Goal: Information Seeking & Learning: Learn about a topic

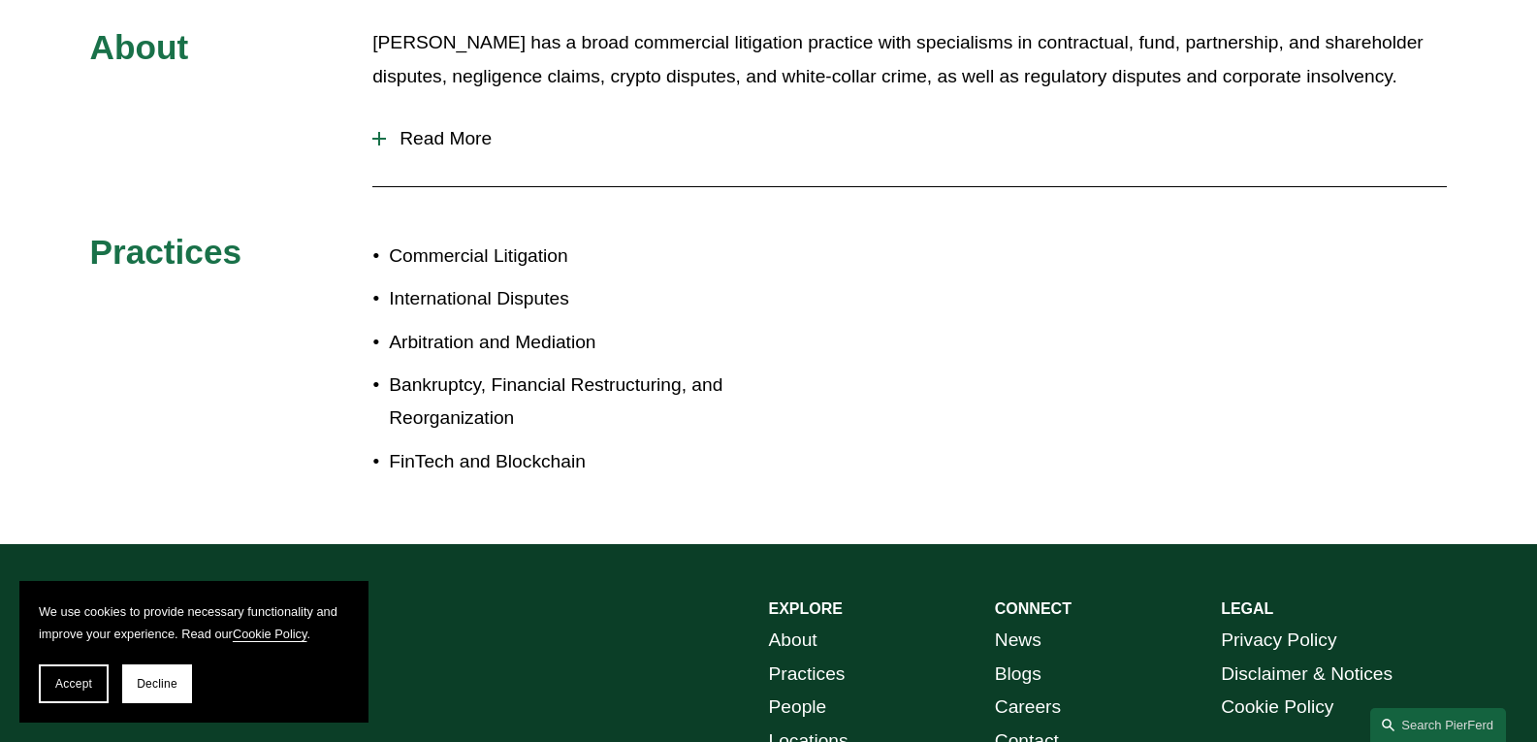
scroll to position [970, 0]
click at [73, 692] on button "Accept" at bounding box center [74, 683] width 70 height 39
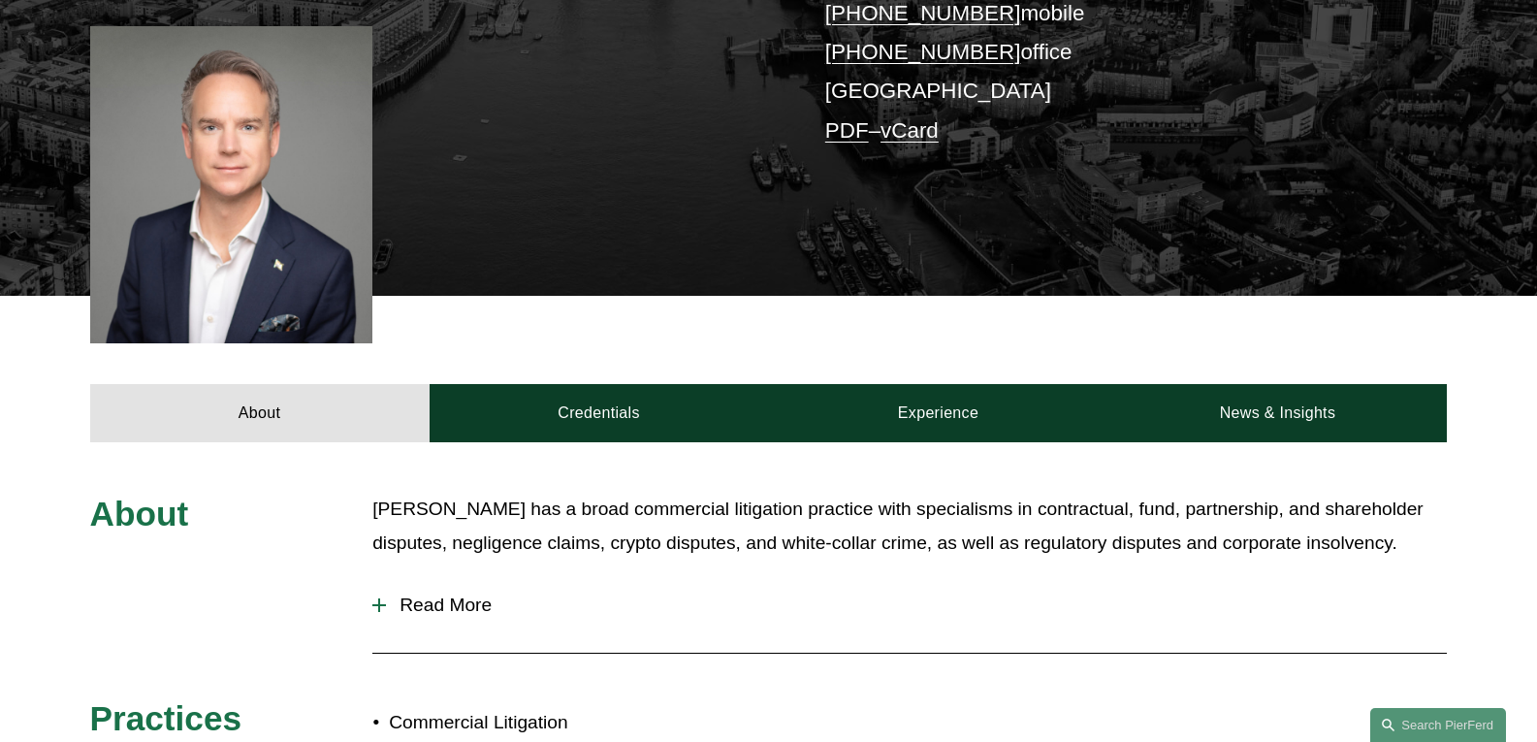
scroll to position [485, 0]
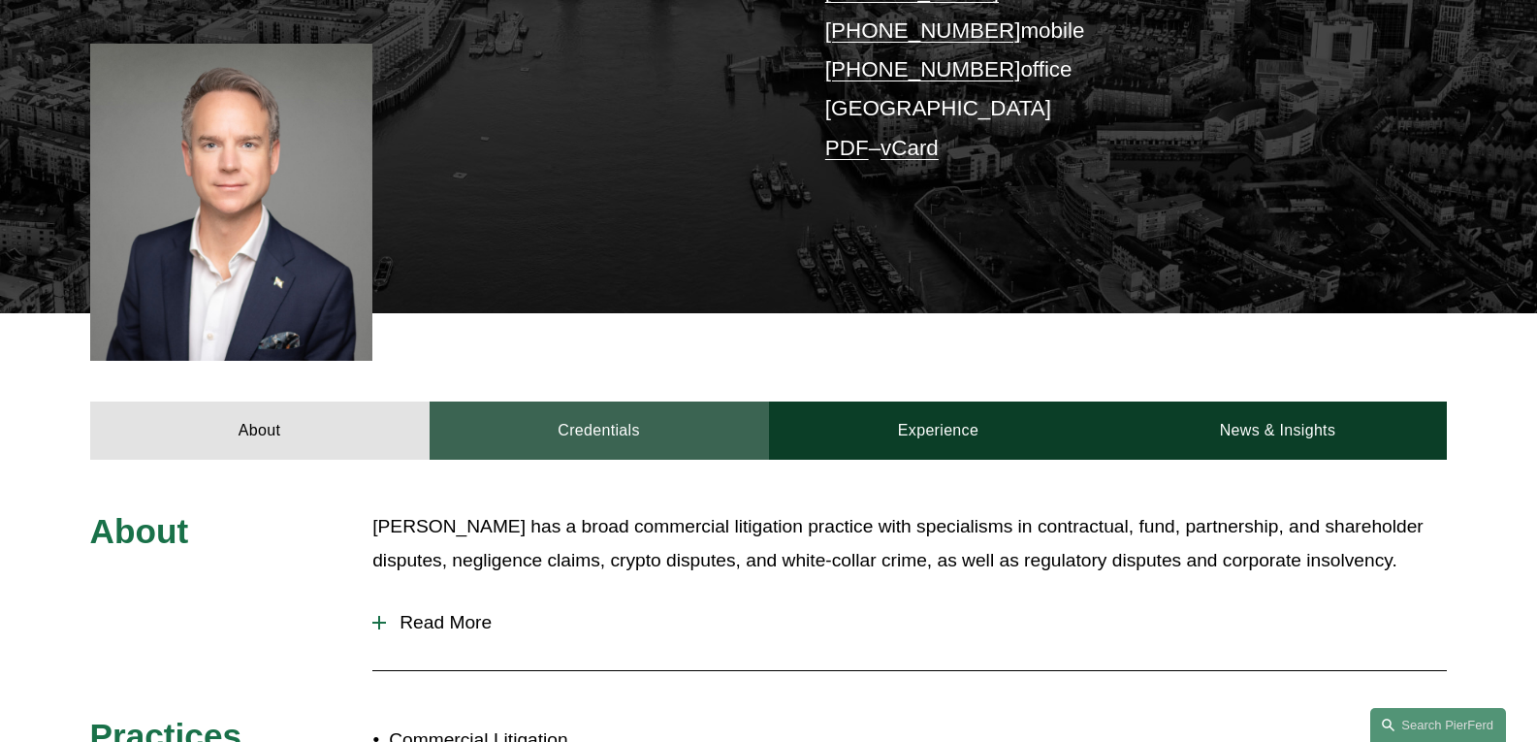
click at [581, 402] on link "Credentials" at bounding box center [599, 431] width 339 height 58
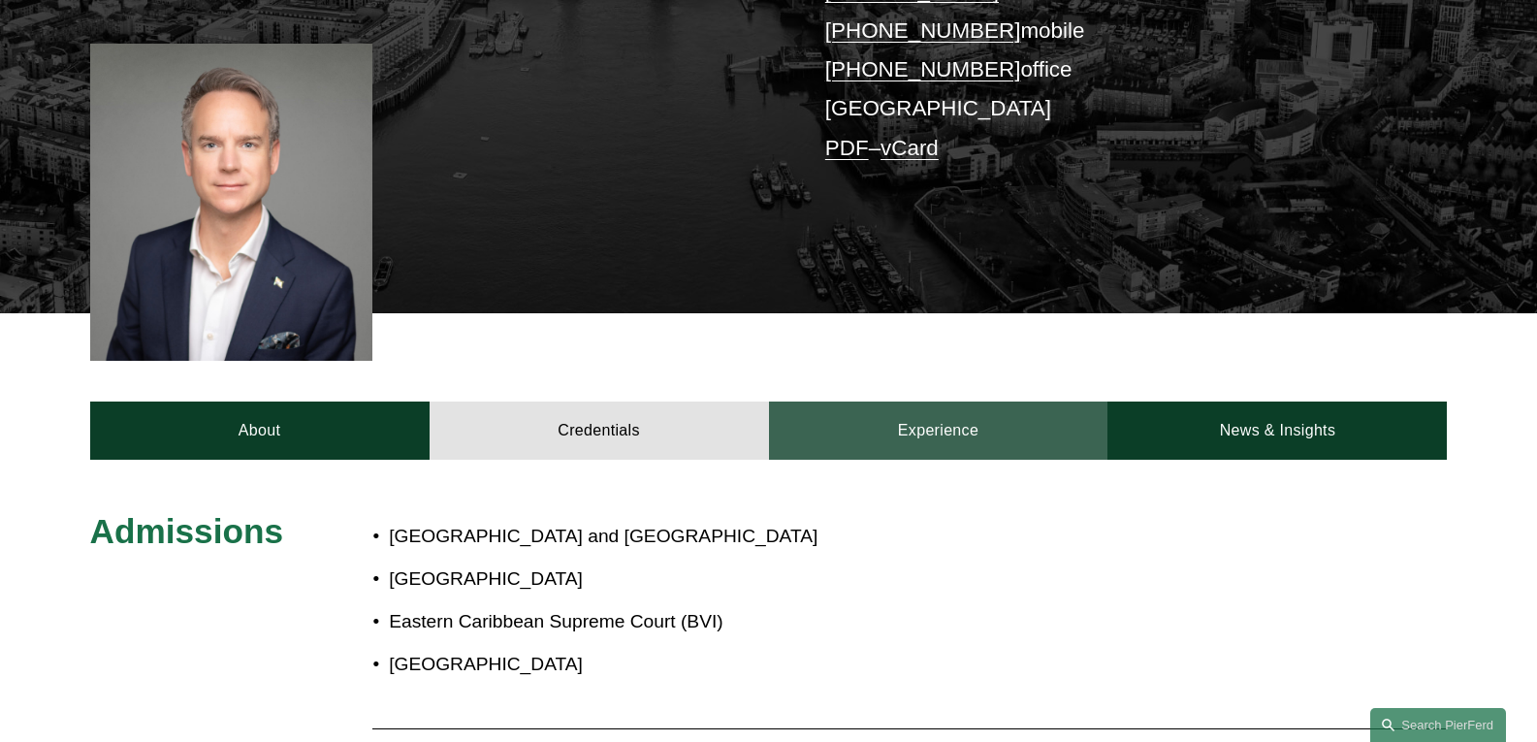
click at [982, 405] on link "Experience" at bounding box center [938, 431] width 339 height 58
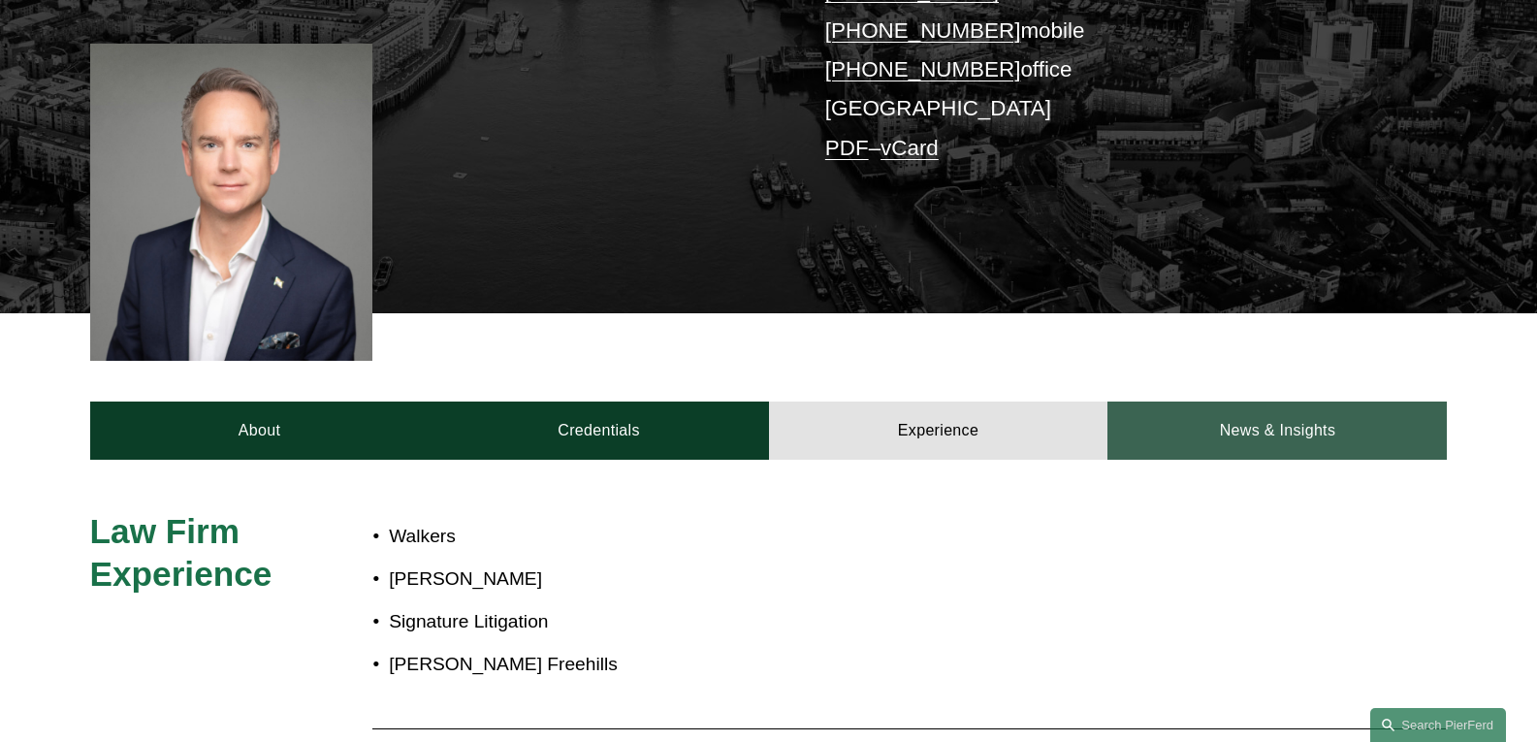
click at [1272, 403] on link "News & Insights" at bounding box center [1277, 431] width 339 height 58
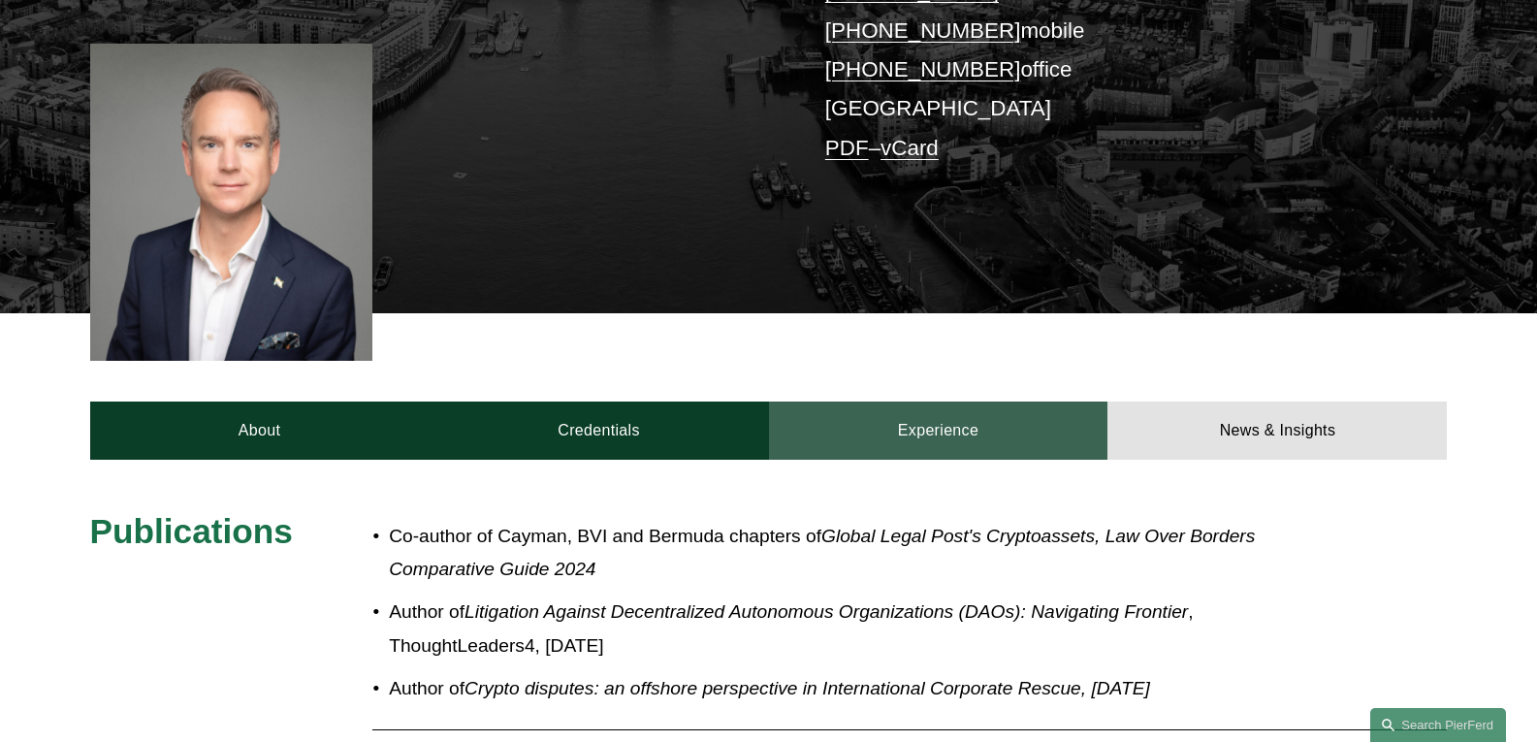
click at [924, 402] on link "Experience" at bounding box center [938, 431] width 339 height 58
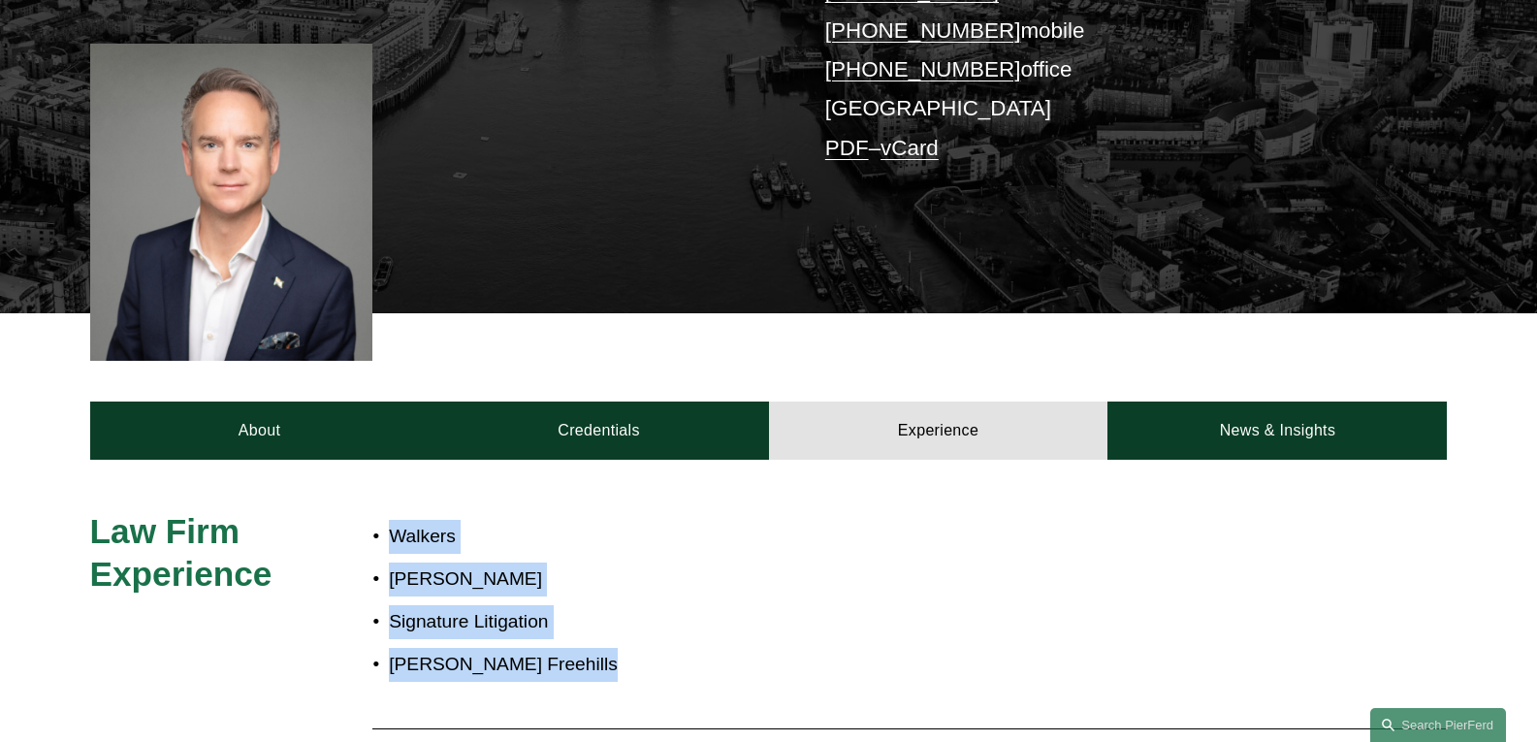
drag, startPoint x: 598, startPoint y: 641, endPoint x: 378, endPoint y: 509, distance: 256.7
click at [378, 520] on ul "Walkers Appleby Signature Litigation Herbert Smith Freehills" at bounding box center [824, 601] width 905 height 162
click at [479, 563] on p "Appleby" at bounding box center [833, 580] width 888 height 34
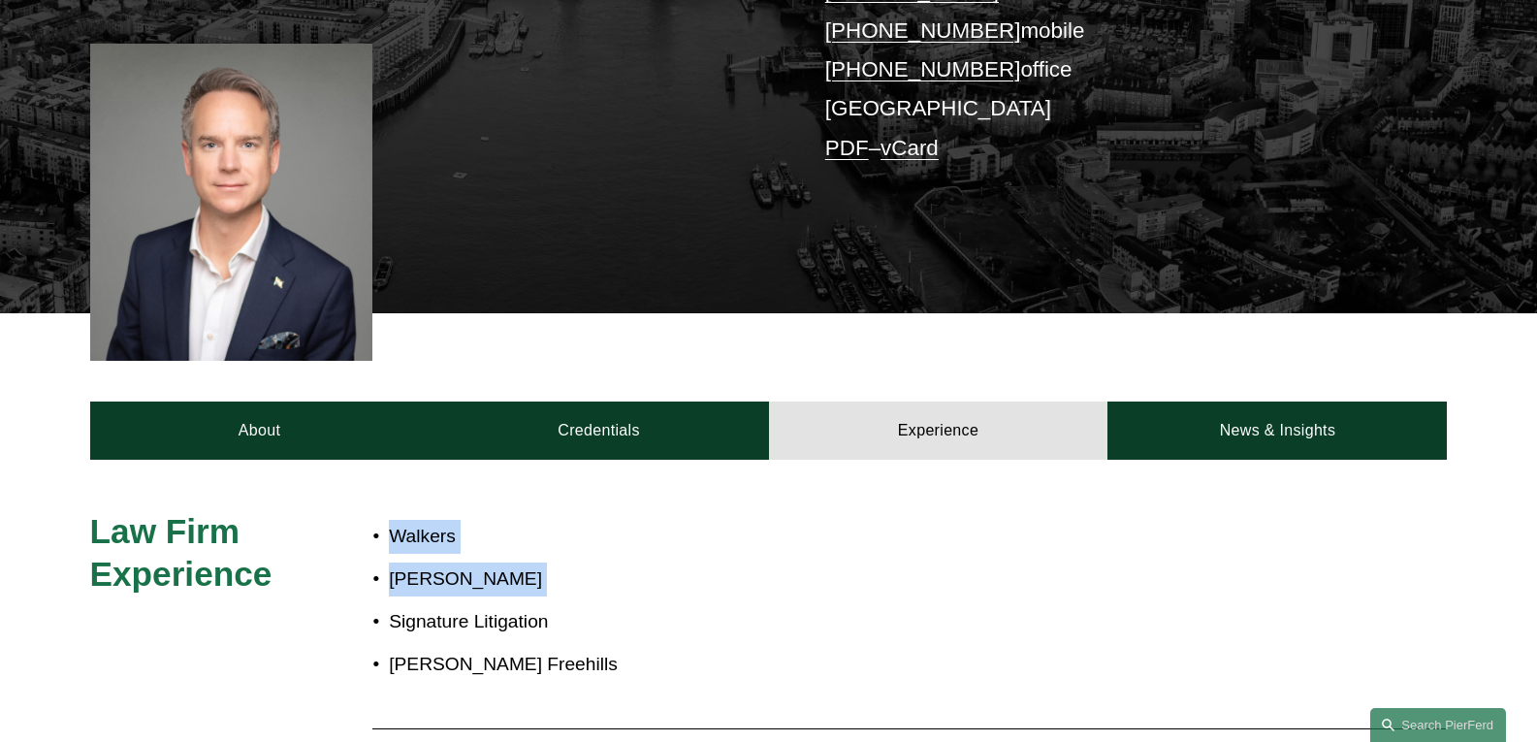
drag, startPoint x: 479, startPoint y: 553, endPoint x: 377, endPoint y: 490, distance: 119.8
click at [377, 520] on ul "Walkers Appleby Signature Litigation Herbert Smith Freehills" at bounding box center [824, 601] width 905 height 162
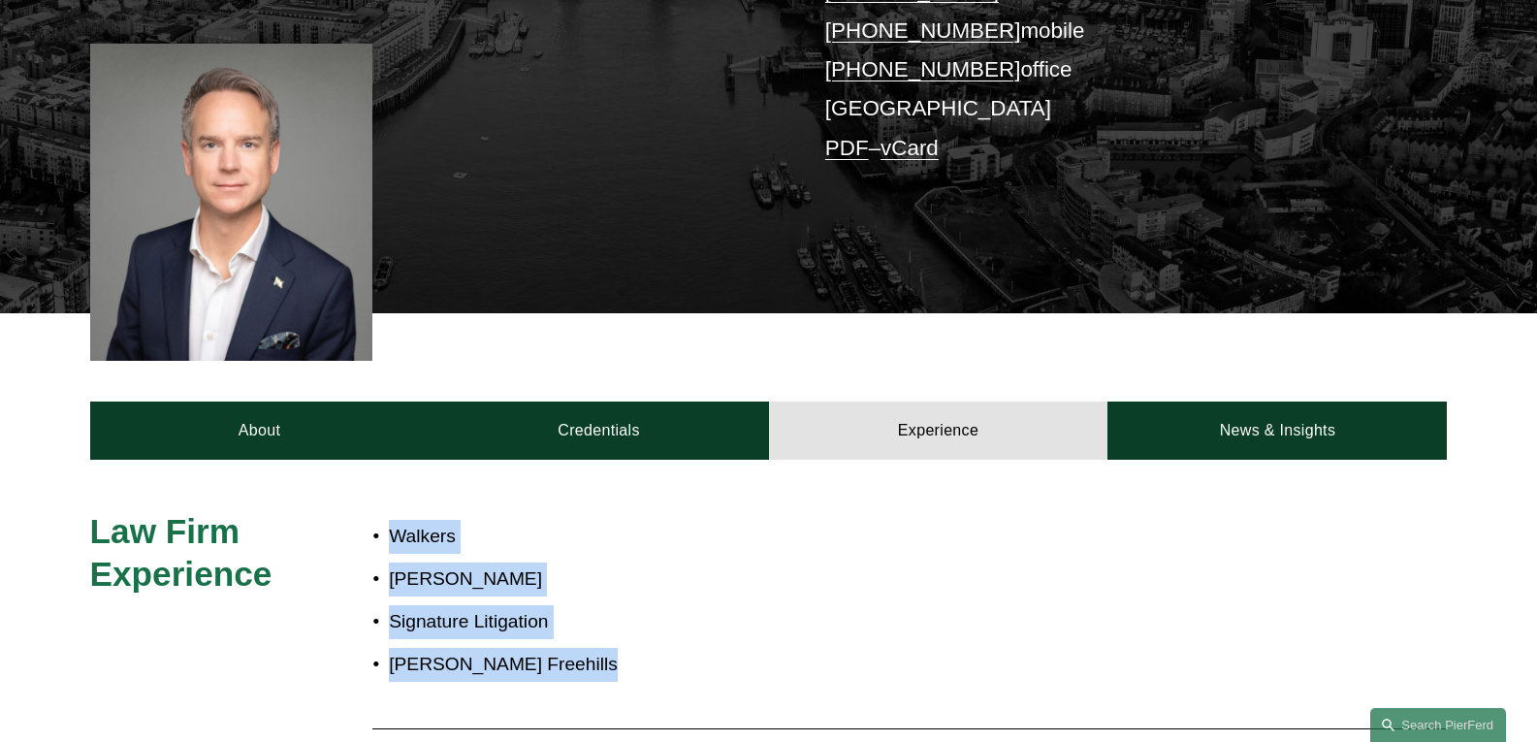
drag, startPoint x: 596, startPoint y: 639, endPoint x: 364, endPoint y: 537, distance: 253.2
click at [364, 537] on div "Law Firm Experience Walkers Appleby Signature Litigation Herbert Smith Freehill…" at bounding box center [768, 699] width 1537 height 379
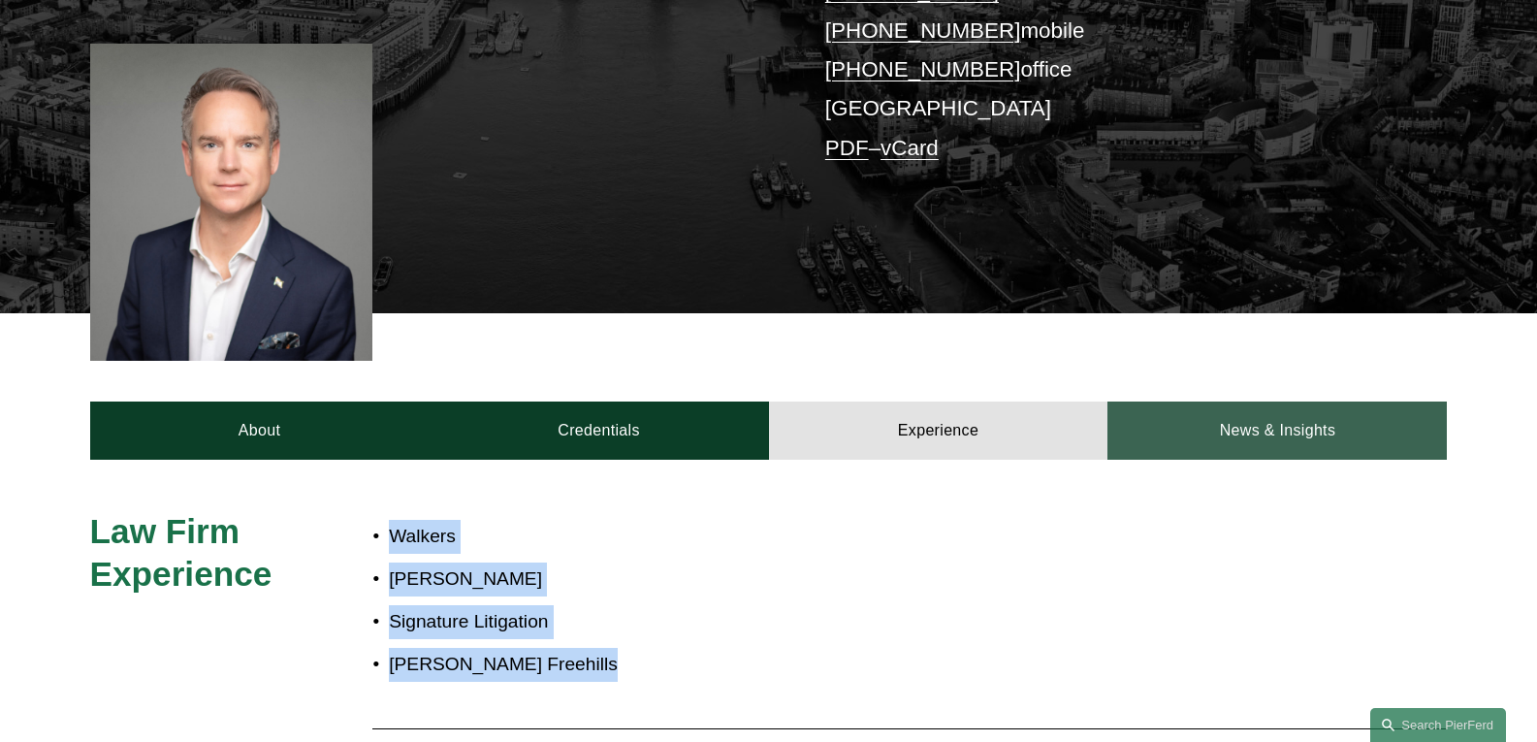
click at [1226, 411] on link "News & Insights" at bounding box center [1277, 431] width 339 height 58
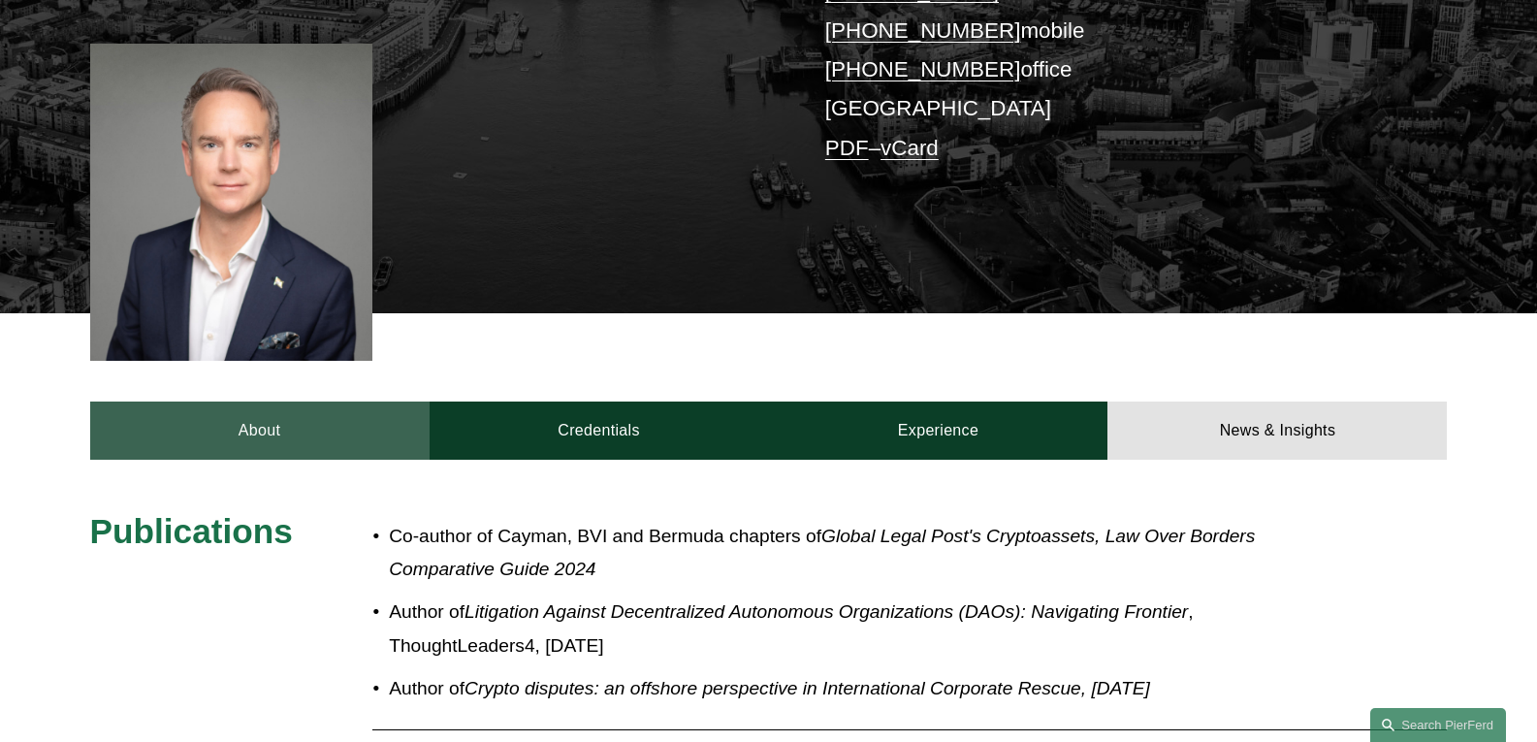
click at [255, 402] on link "About" at bounding box center [259, 431] width 339 height 58
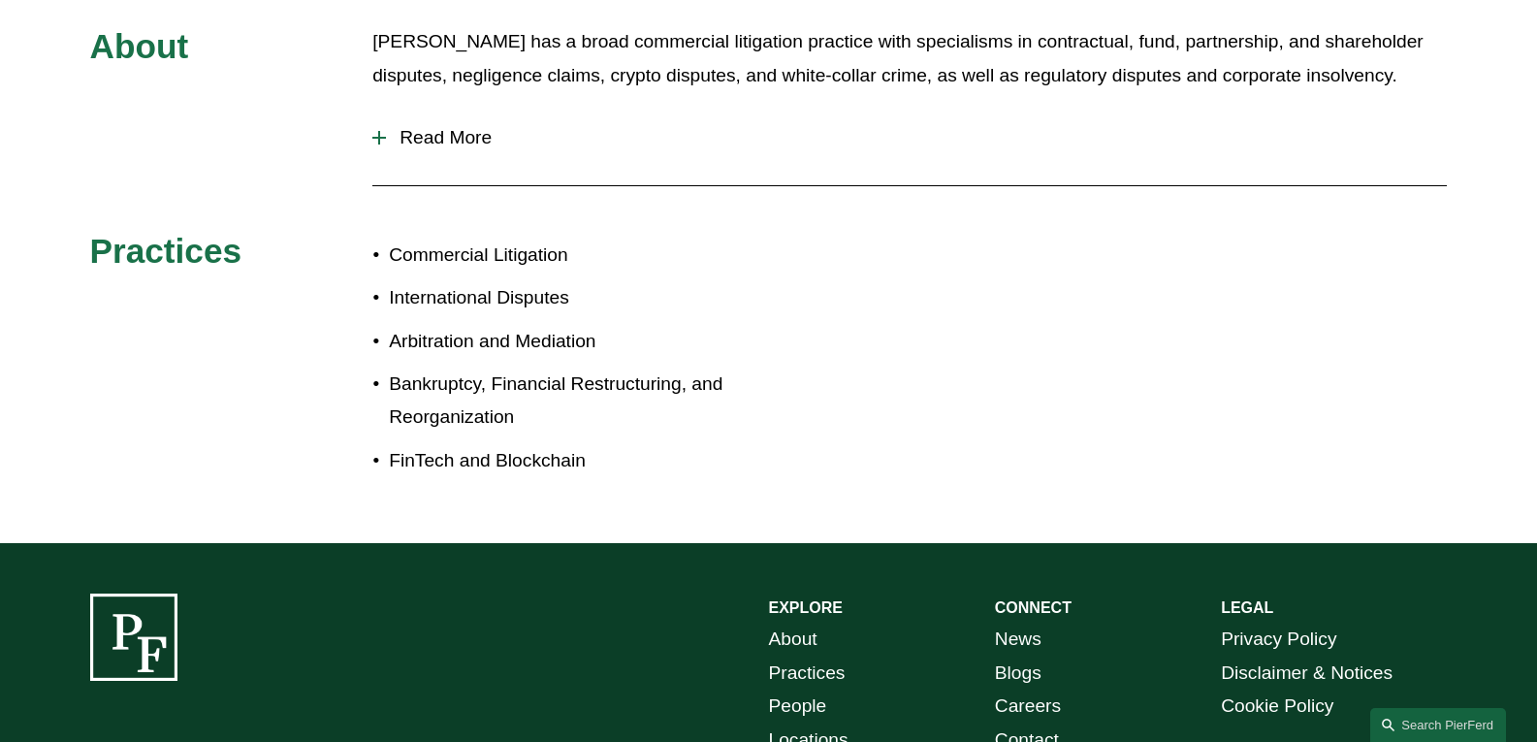
scroll to position [679, 0]
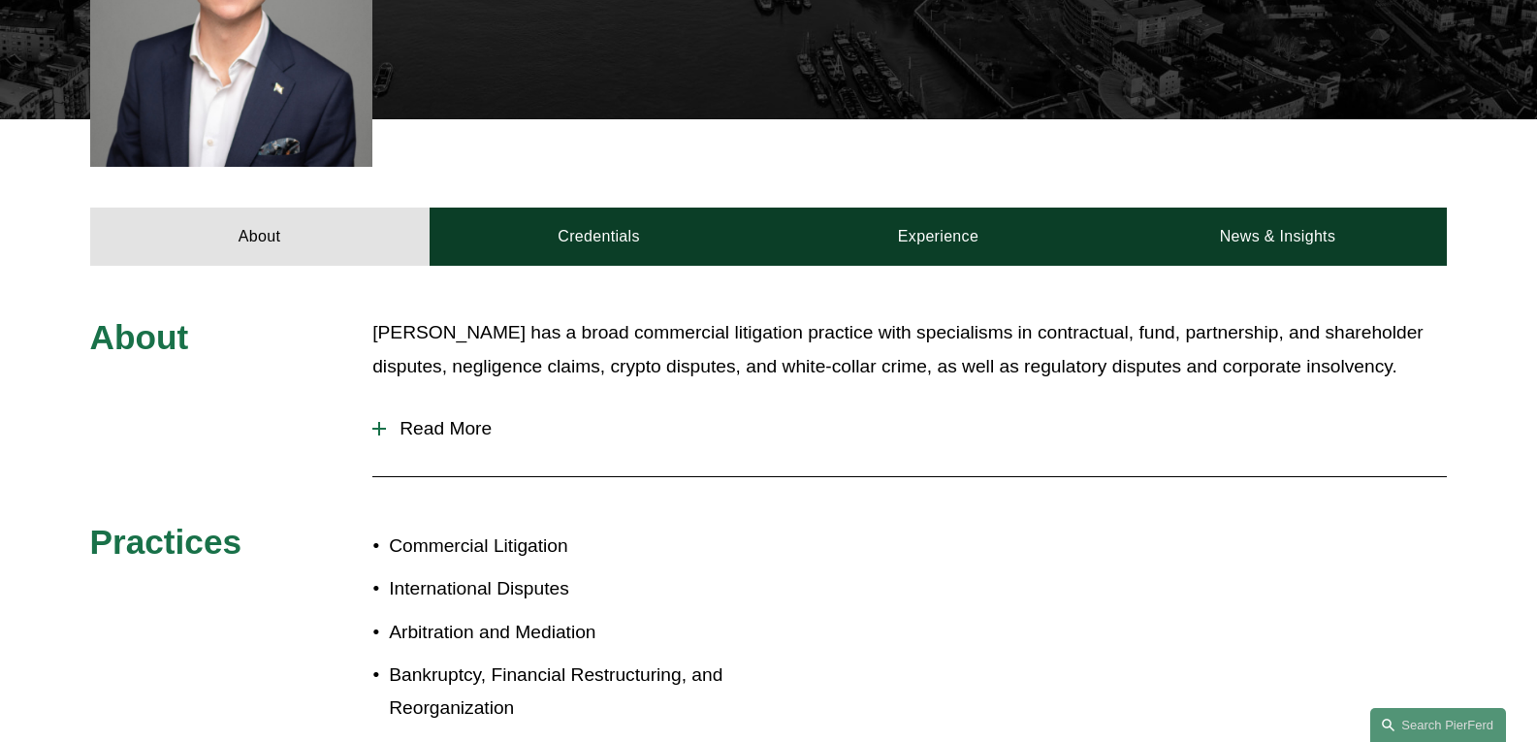
click at [374, 428] on div at bounding box center [379, 429] width 14 height 2
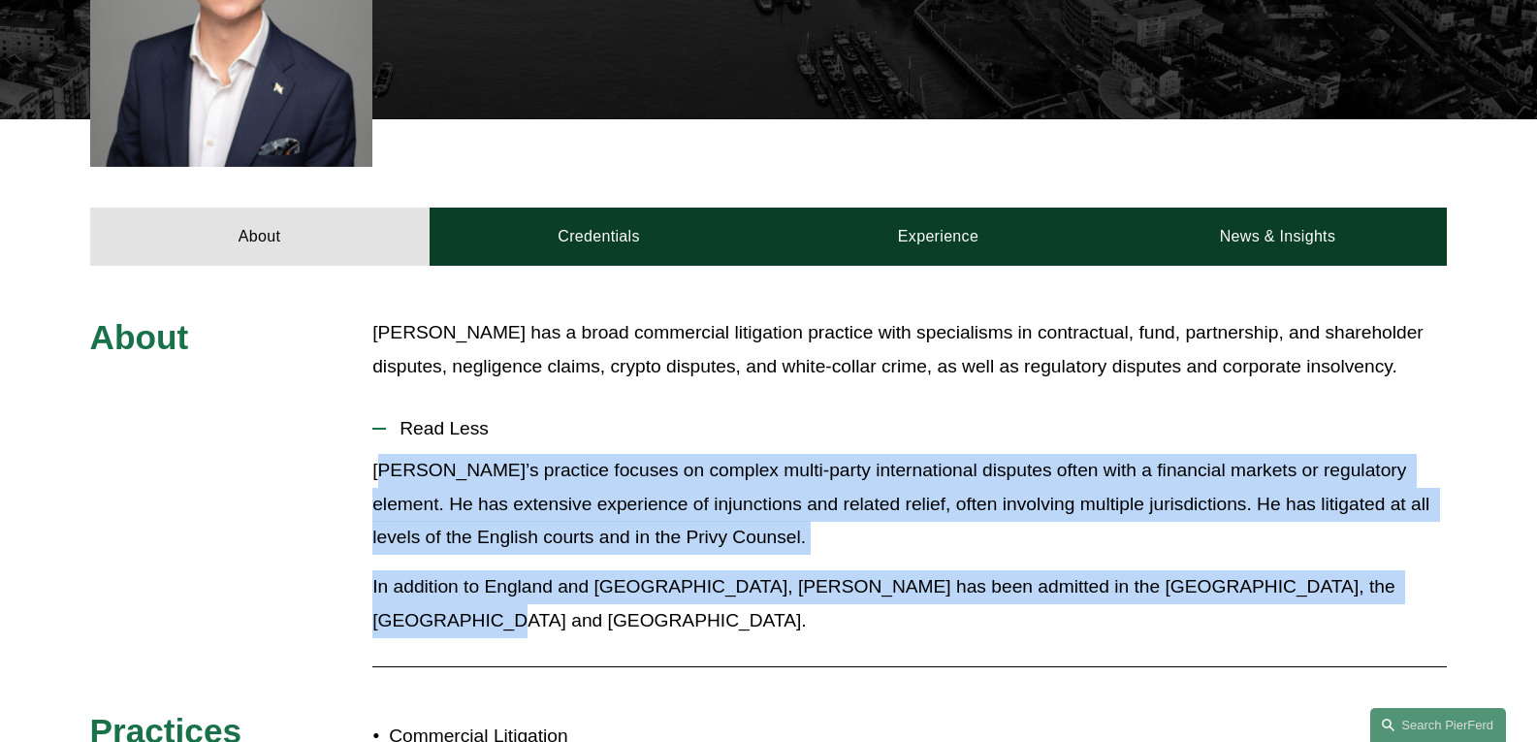
drag, startPoint x: 1399, startPoint y: 561, endPoint x: 388, endPoint y: 439, distance: 1017.9
click at [388, 454] on div "Daniel’s practice focuses on complex multi-party international disputes often w…" at bounding box center [909, 553] width 1075 height 198
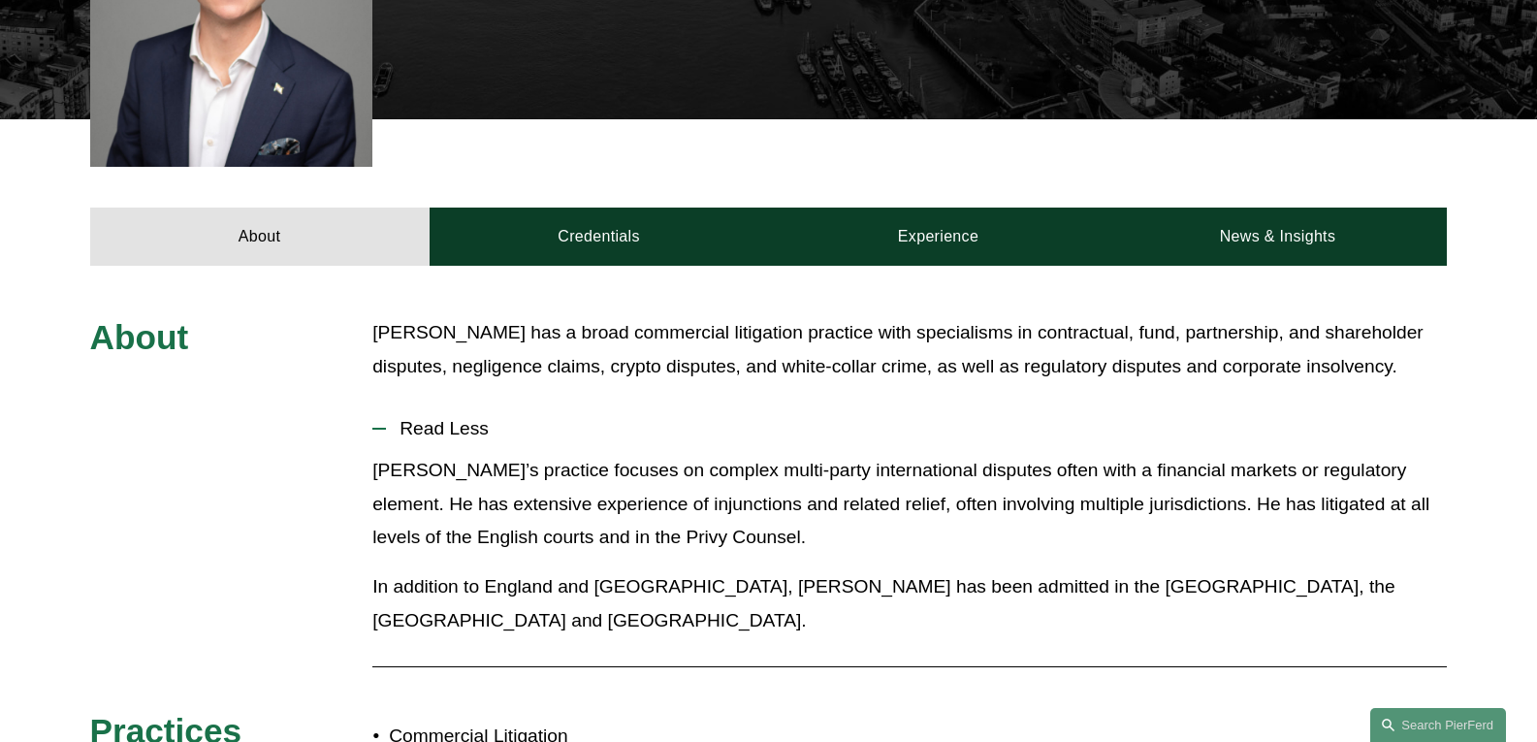
click at [366, 440] on div "About Daniel has a broad commercial litigation practice with specialisms in con…" at bounding box center [768, 644] width 1537 height 657
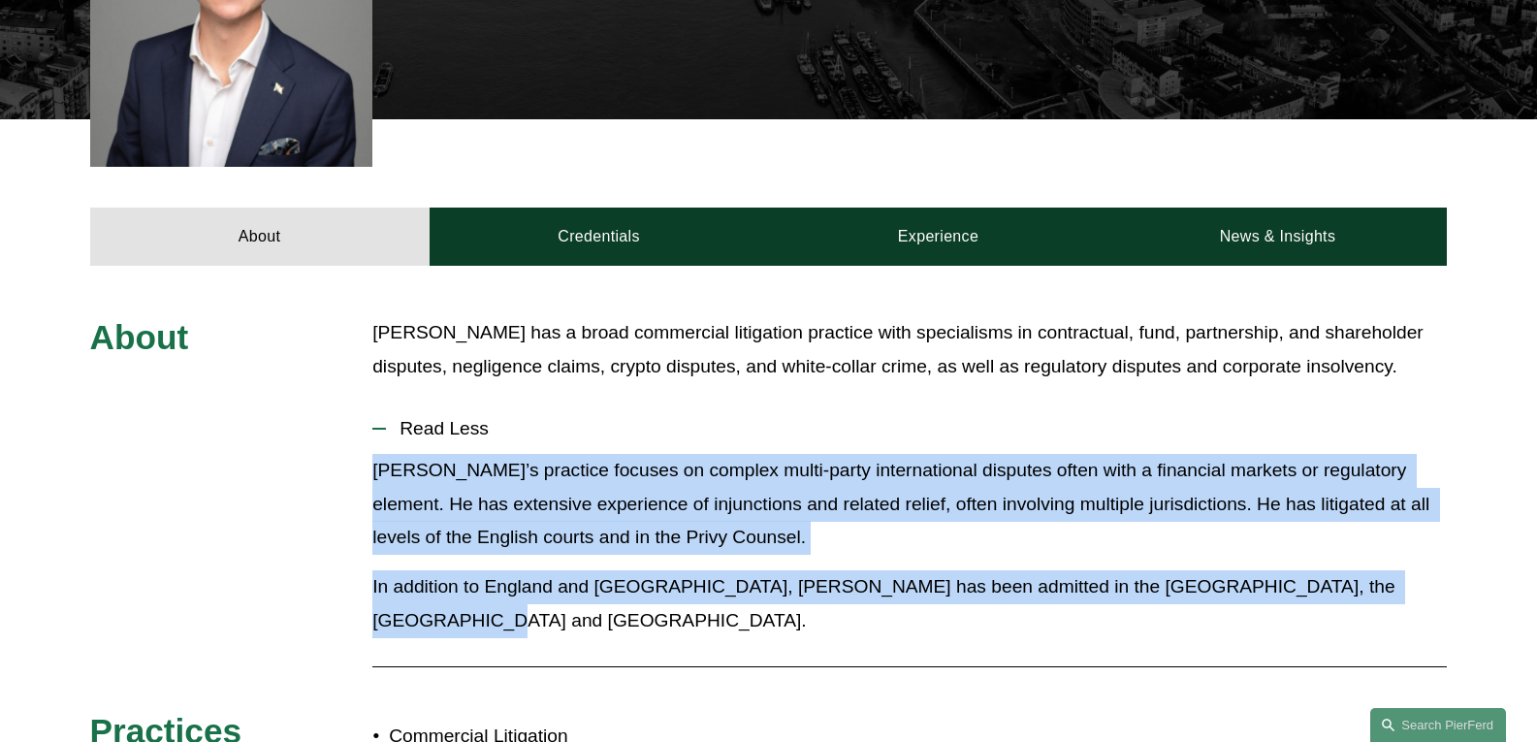
drag, startPoint x: 371, startPoint y: 441, endPoint x: 1458, endPoint y: 564, distance: 1093.1
click at [1458, 564] on div "About Daniel has a broad commercial litigation practice with specialisms in con…" at bounding box center [768, 644] width 1537 height 657
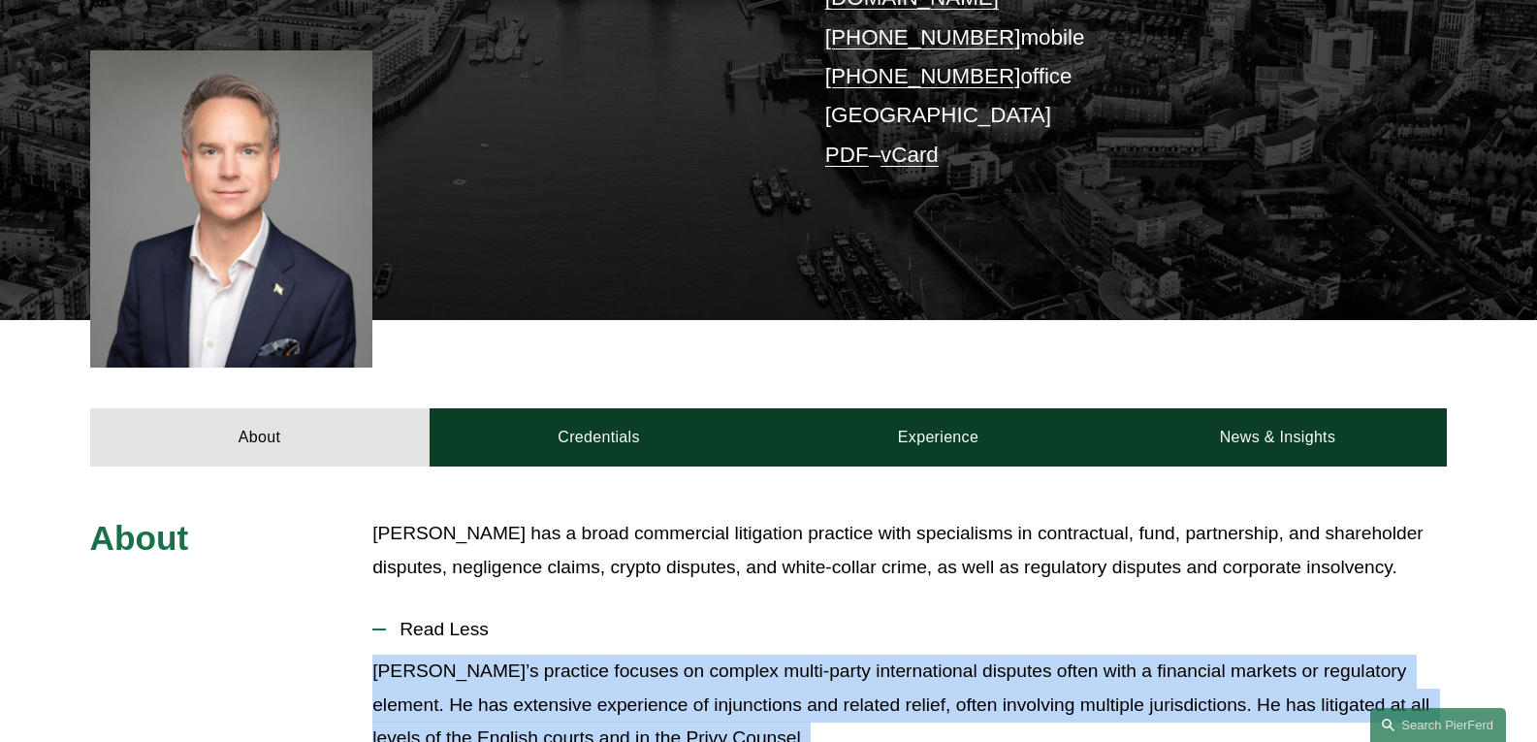
scroll to position [485, 0]
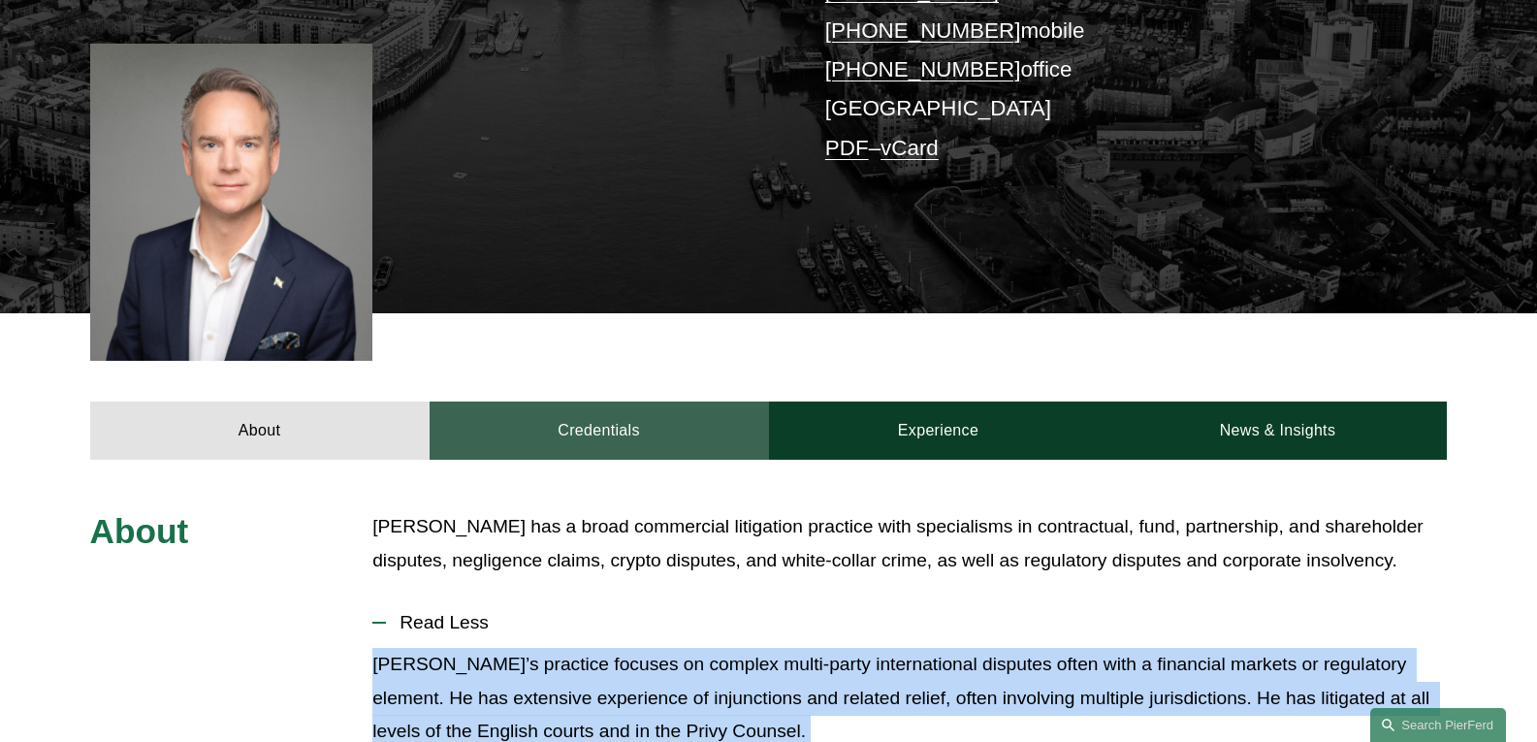
click at [580, 403] on link "Credentials" at bounding box center [599, 431] width 339 height 58
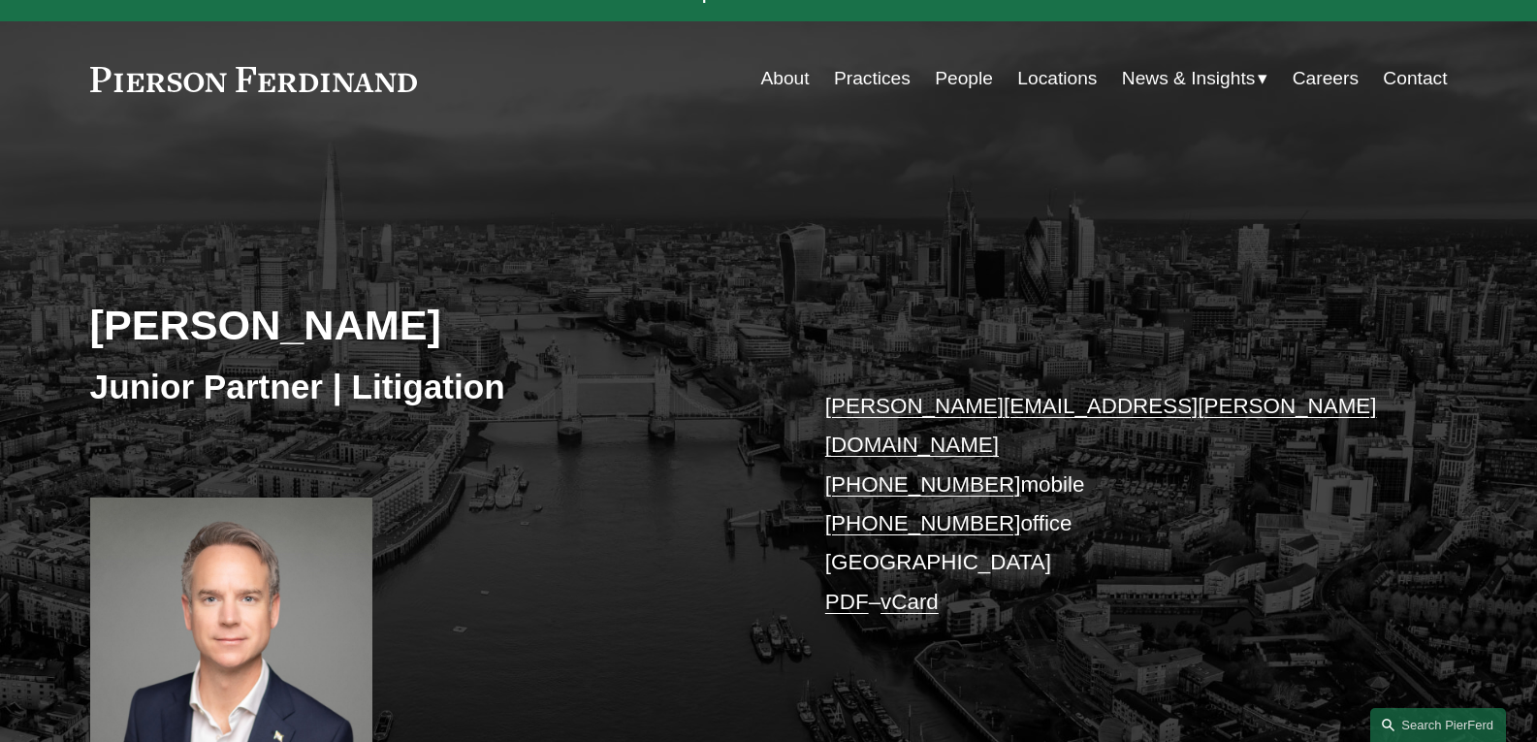
scroll to position [0, 0]
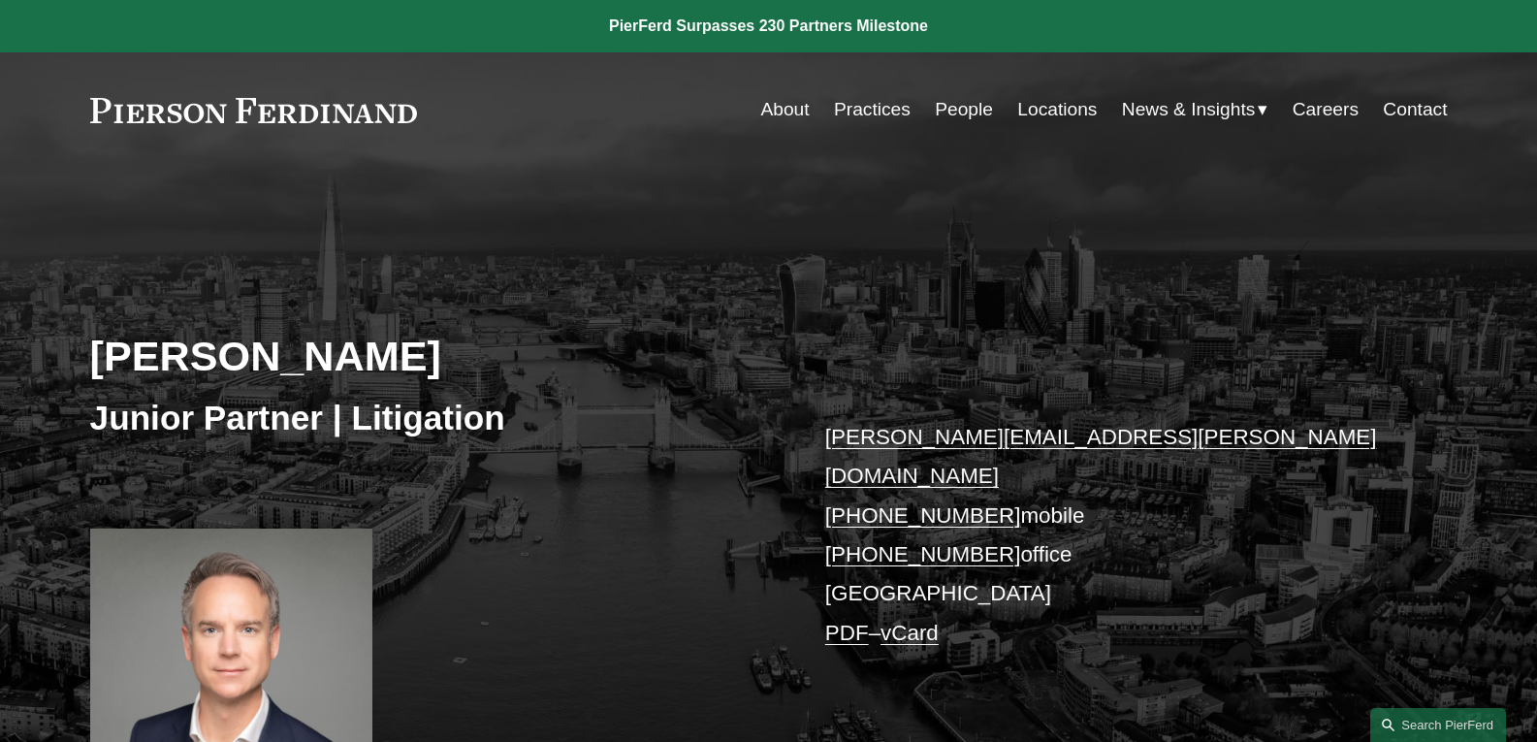
click at [961, 110] on link "People" at bounding box center [964, 109] width 58 height 37
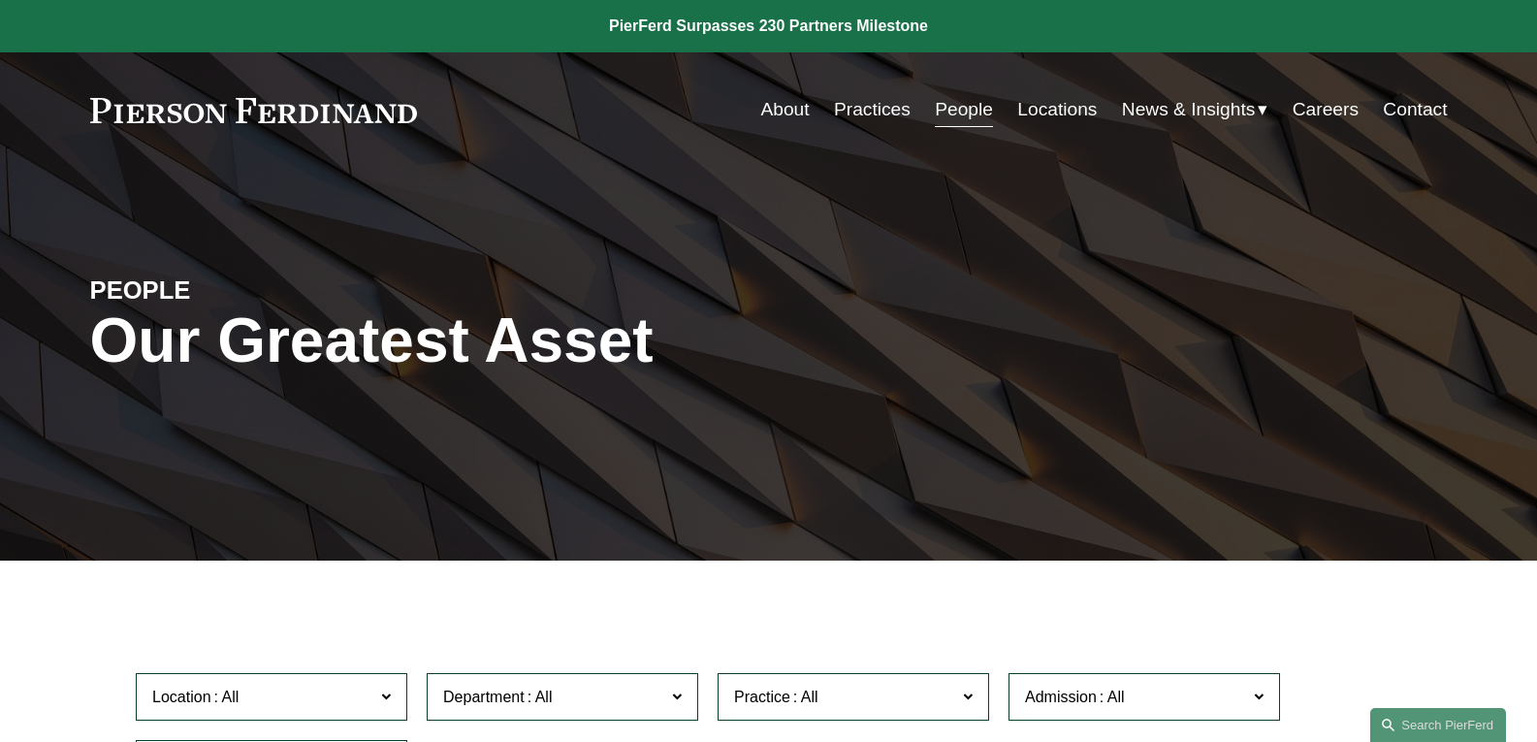
click at [1025, 102] on link "Locations" at bounding box center [1057, 109] width 80 height 37
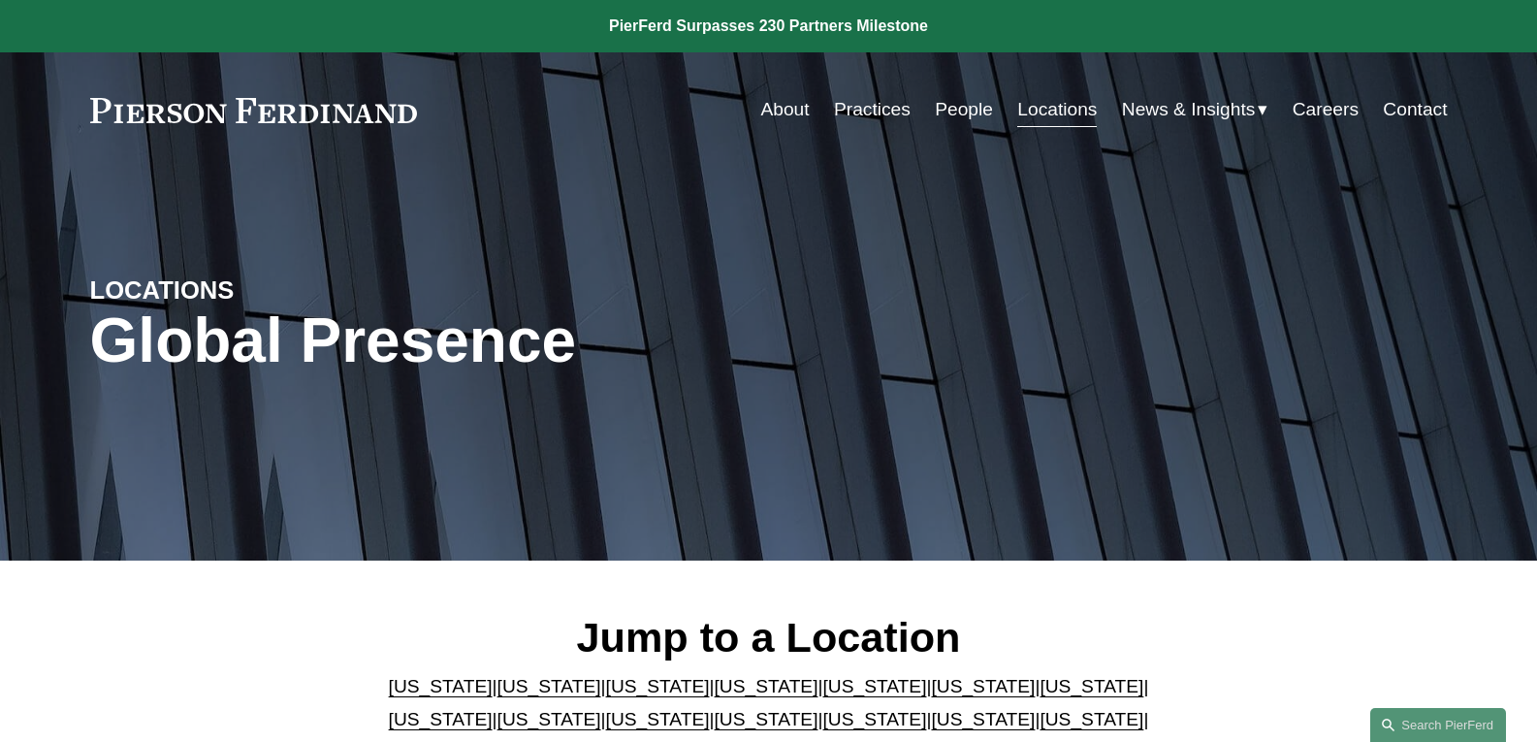
click at [940, 101] on link "People" at bounding box center [964, 109] width 58 height 37
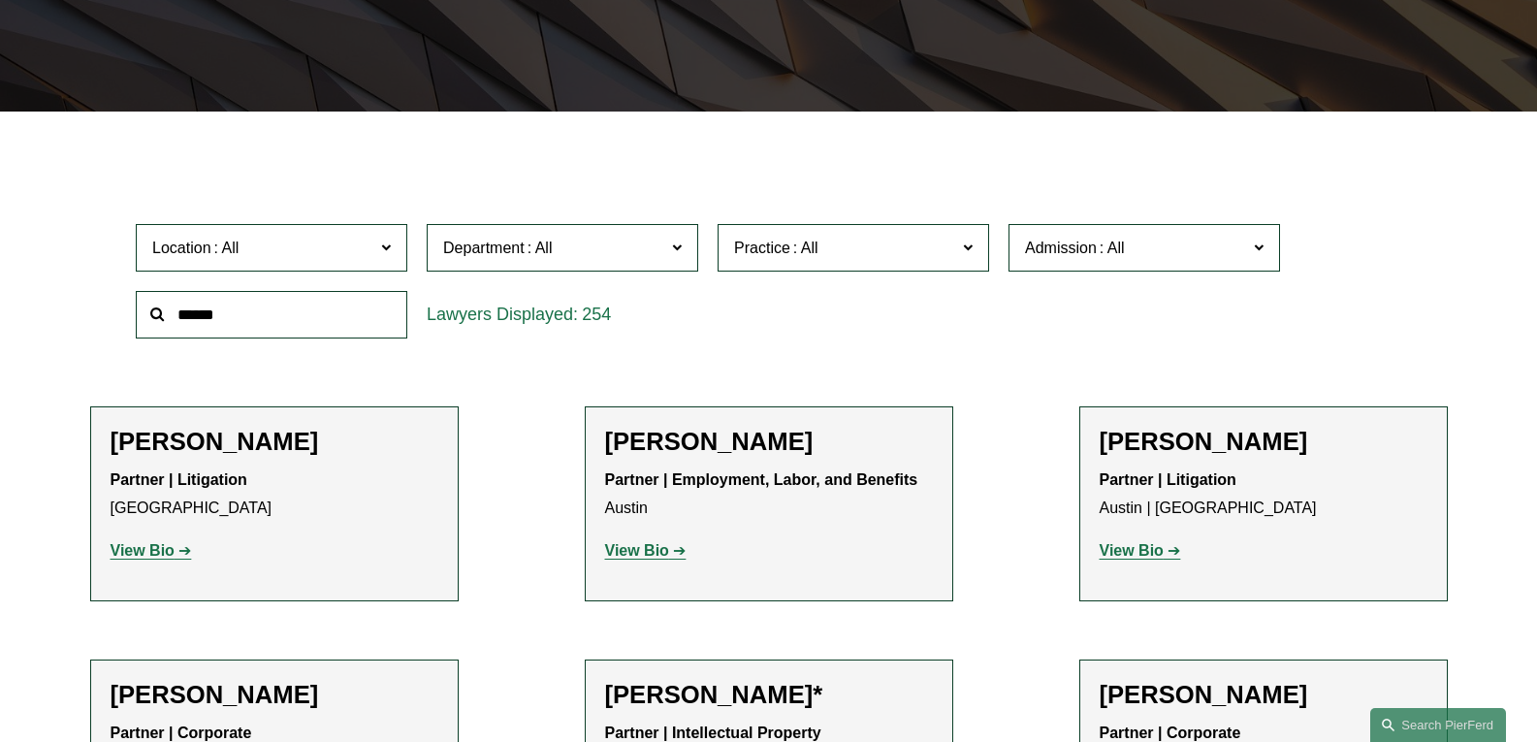
scroll to position [582, 0]
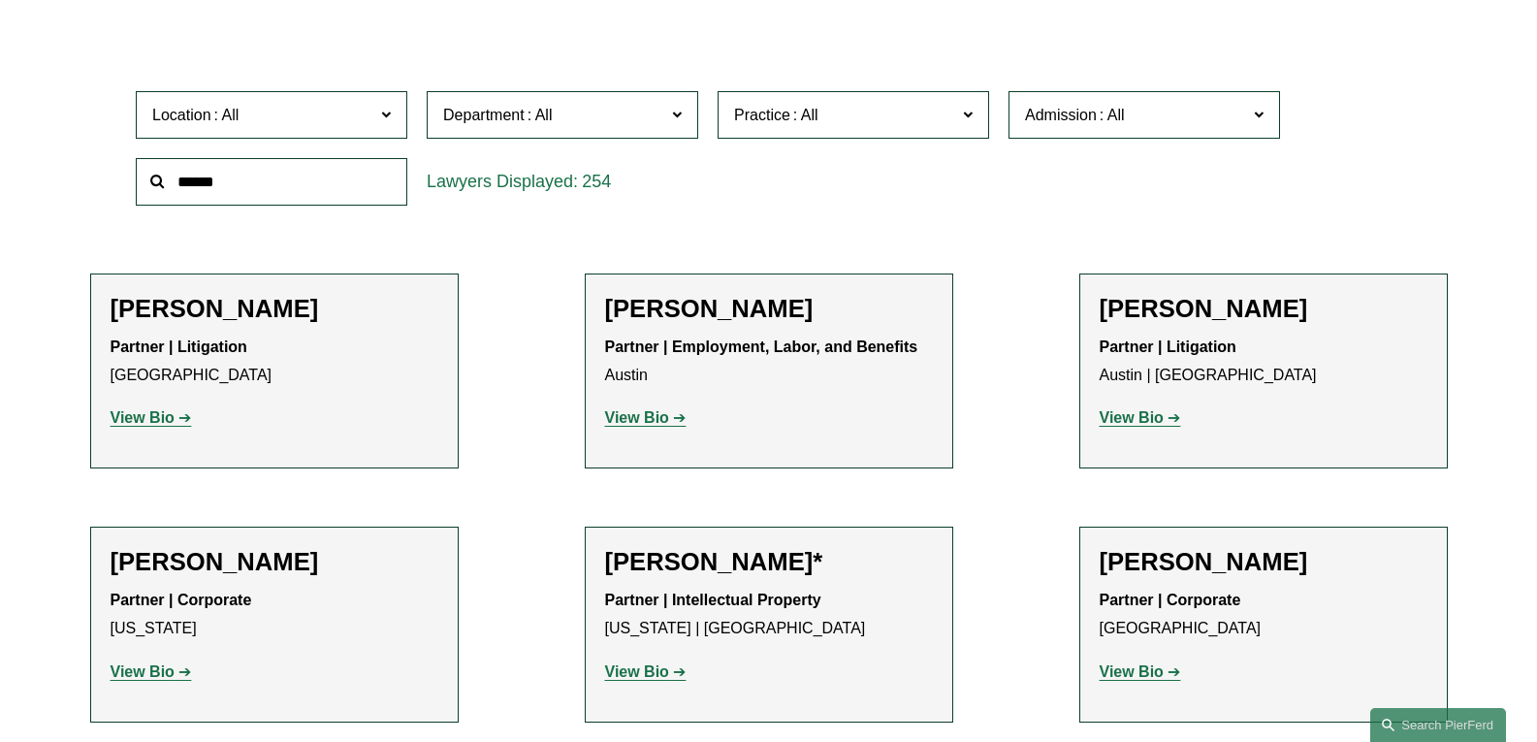
click at [387, 113] on span at bounding box center [386, 114] width 10 height 25
click at [671, 112] on label "Department" at bounding box center [563, 115] width 272 height 48
click at [384, 110] on span at bounding box center [386, 114] width 10 height 25
click at [963, 113] on span at bounding box center [968, 114] width 10 height 25
click at [1254, 109] on span at bounding box center [1259, 114] width 10 height 25
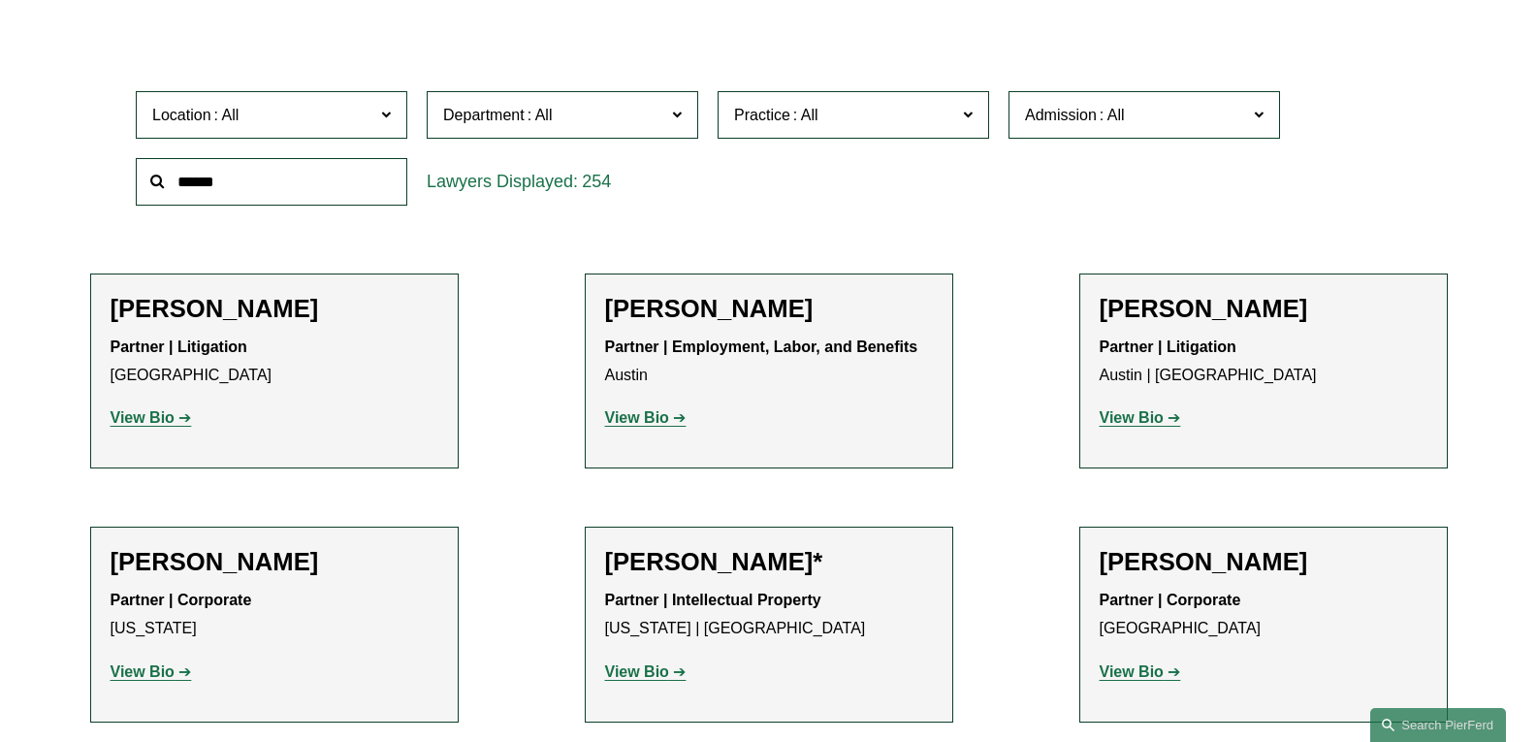
click at [968, 113] on span at bounding box center [968, 114] width 10 height 25
click at [1262, 111] on span at bounding box center [1259, 114] width 10 height 25
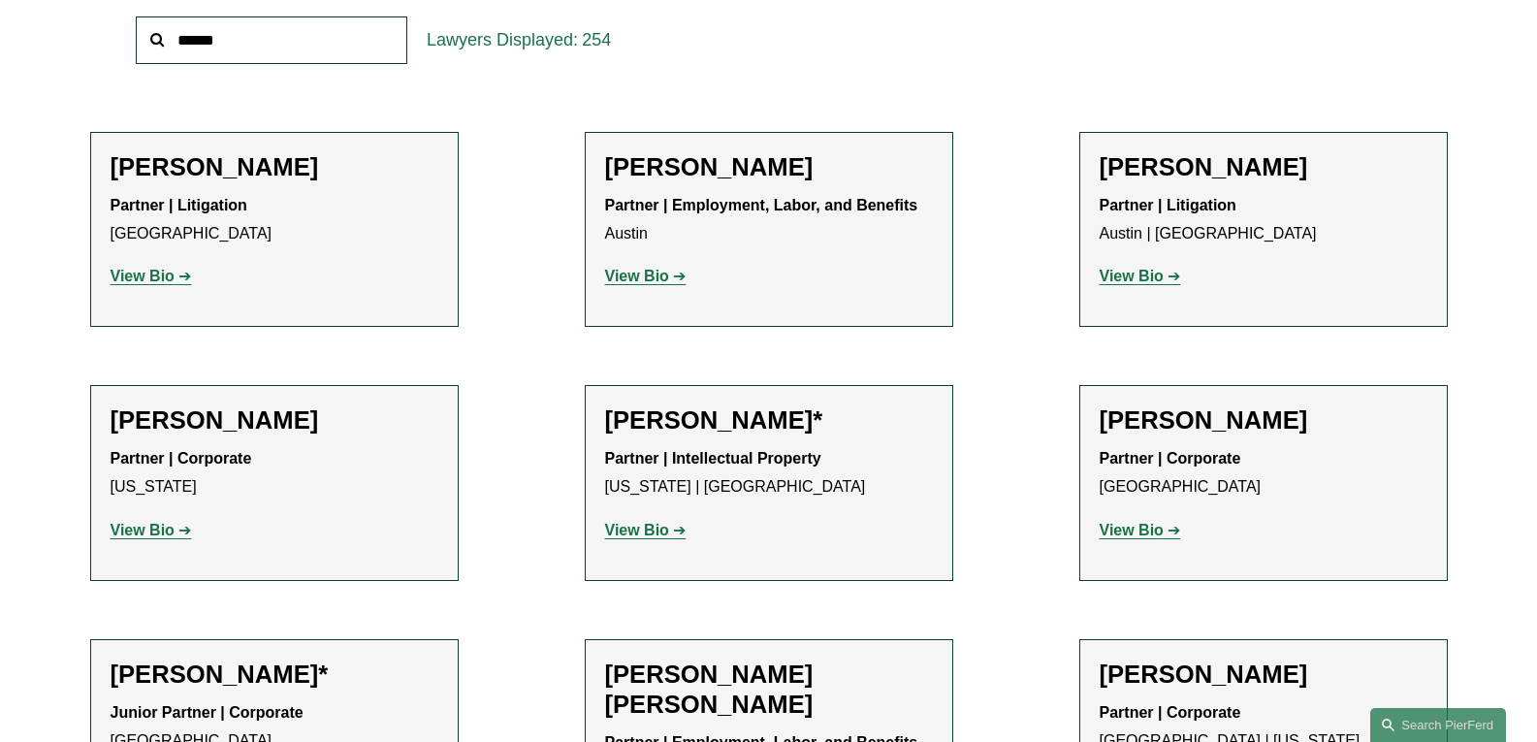
scroll to position [485, 0]
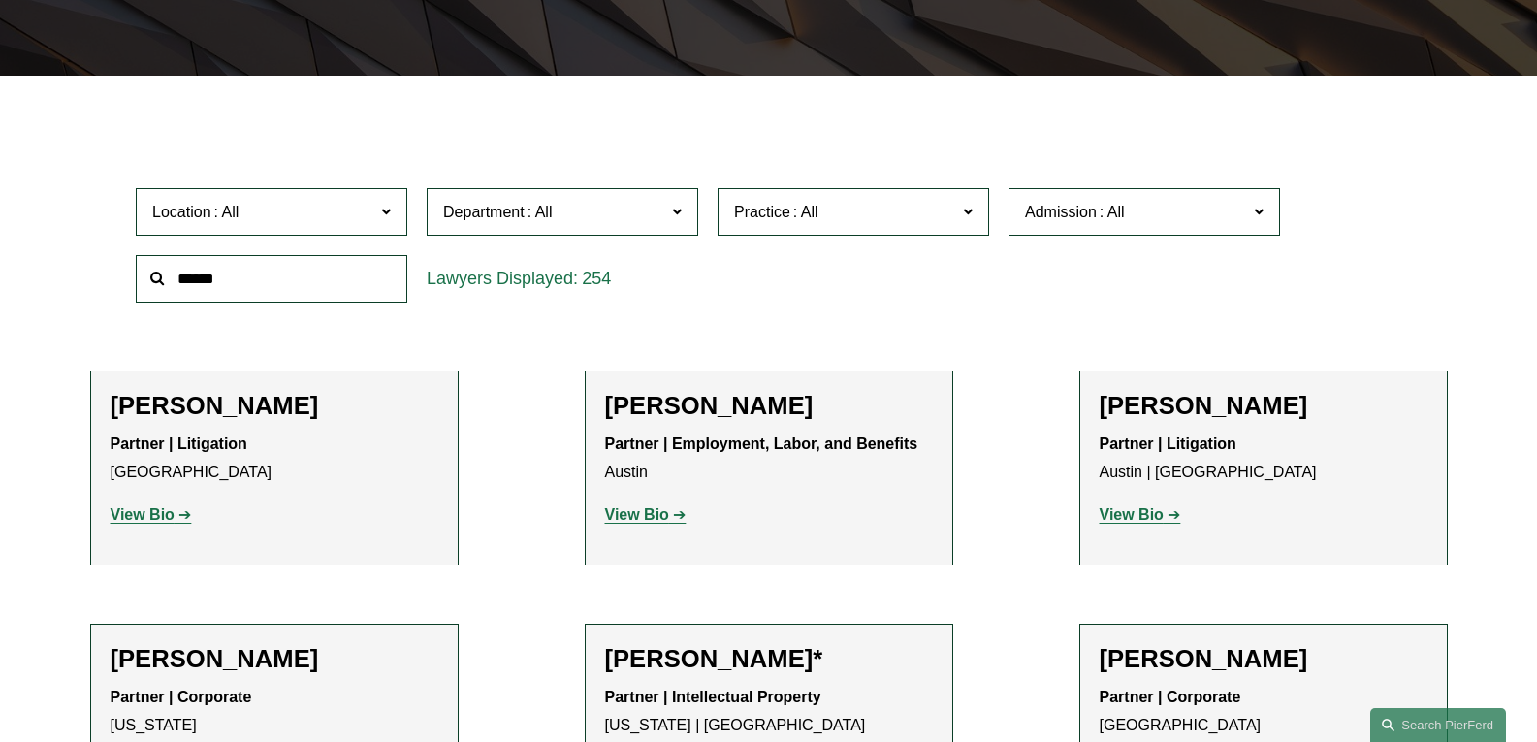
click at [677, 216] on span at bounding box center [677, 211] width 10 height 25
click at [676, 211] on span at bounding box center [677, 211] width 10 height 25
click at [0, 0] on link "Litigation" at bounding box center [0, 0] width 0 height 0
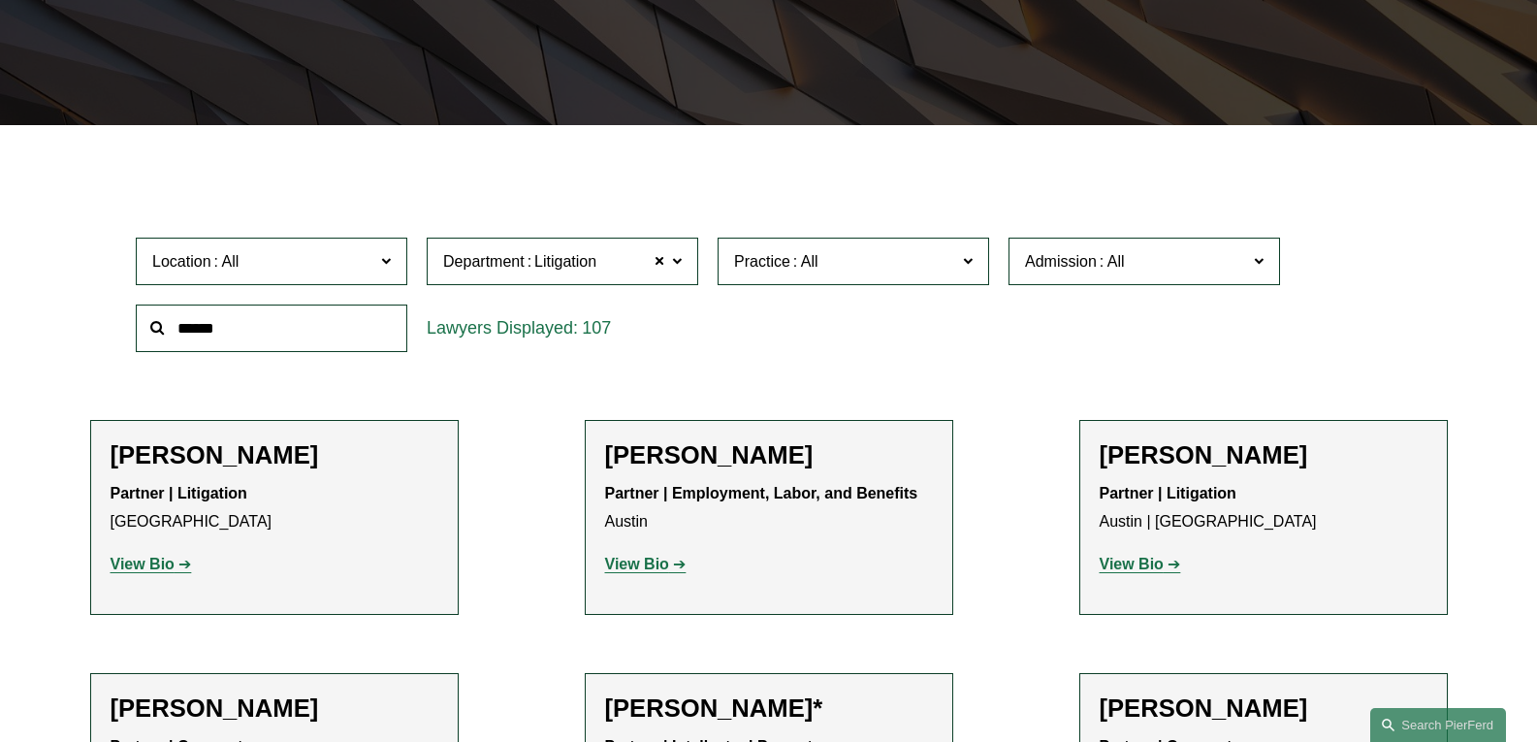
scroll to position [364, 0]
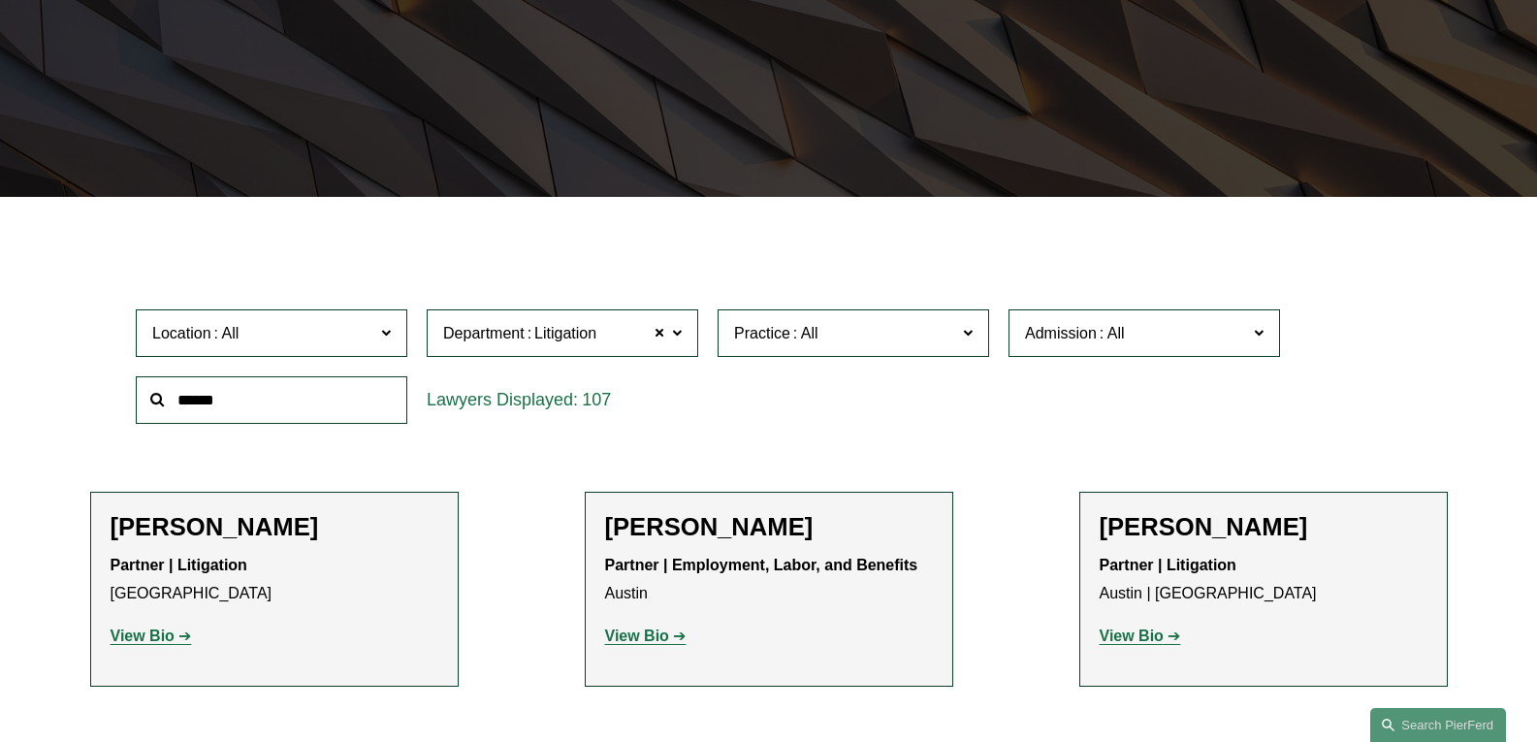
click at [973, 336] on label "Practice" at bounding box center [854, 333] width 272 height 48
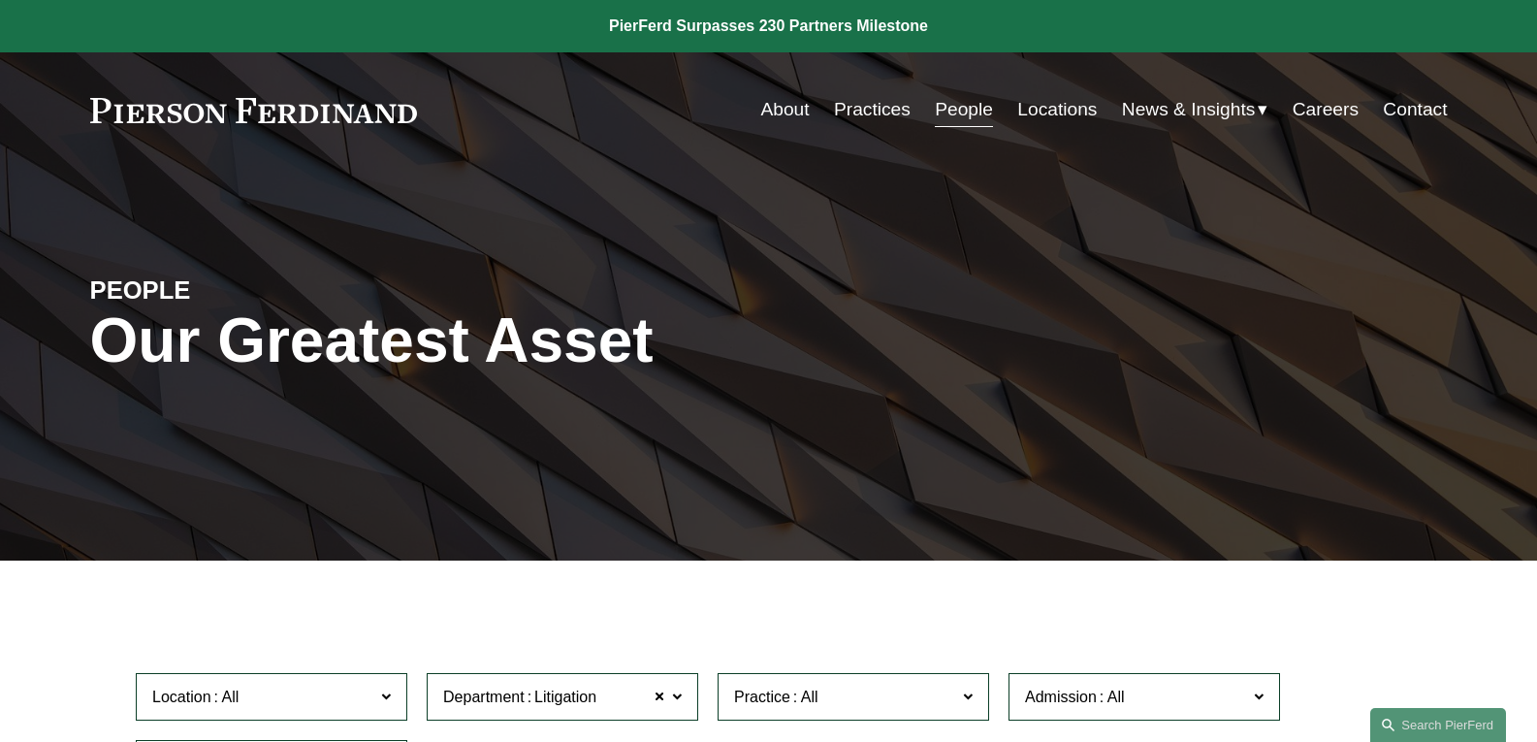
click at [873, 102] on link "Practices" at bounding box center [872, 109] width 77 height 37
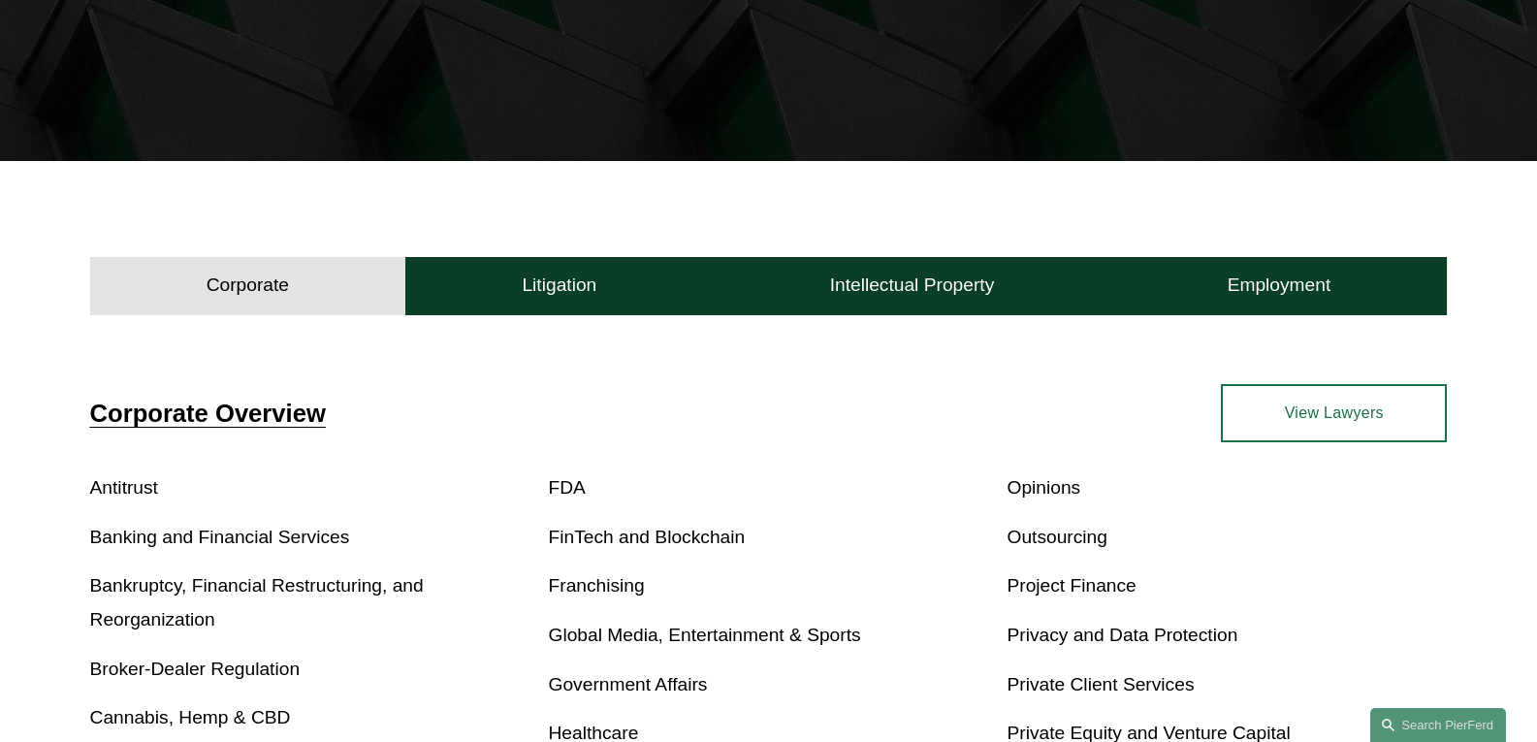
scroll to position [388, 0]
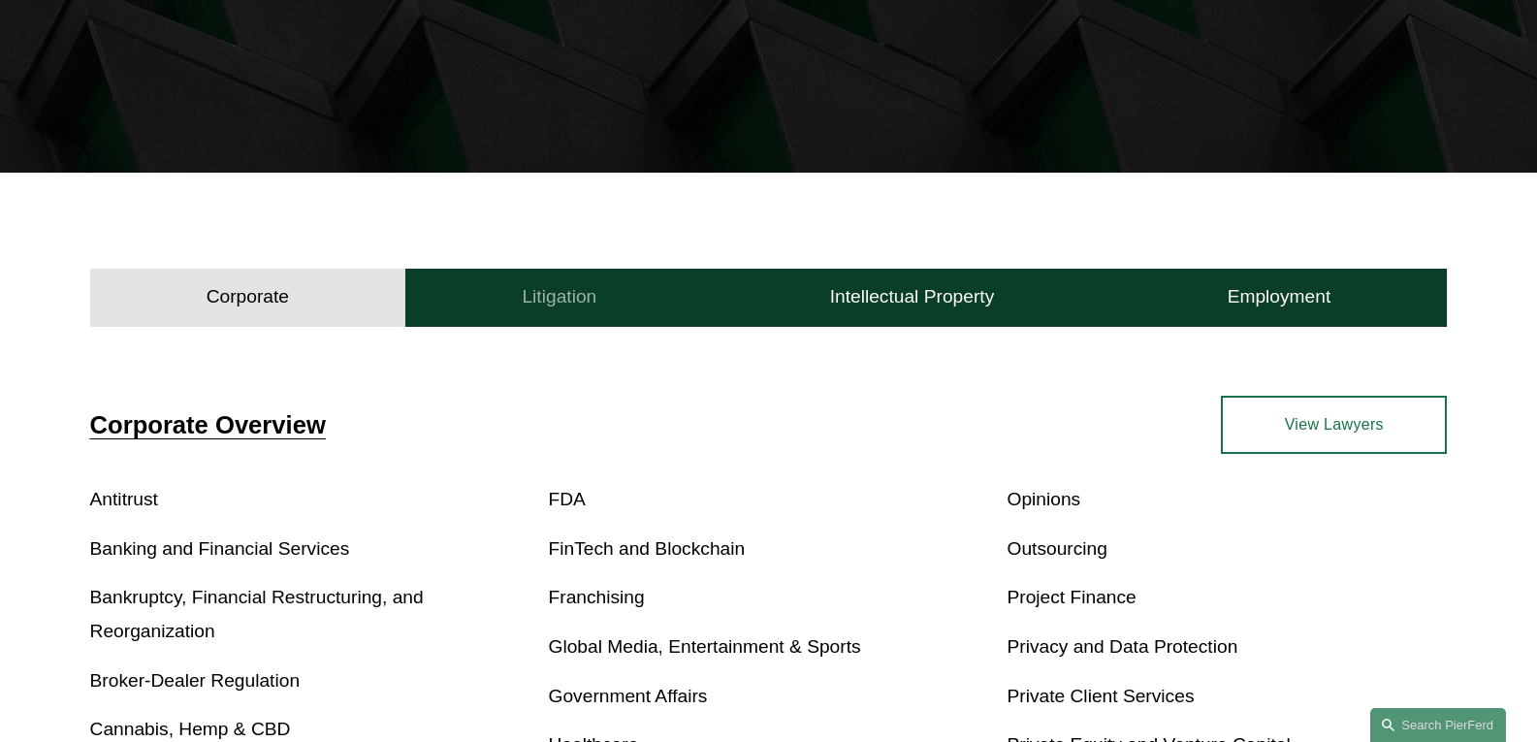
click at [561, 317] on button "Litigation" at bounding box center [558, 298] width 307 height 58
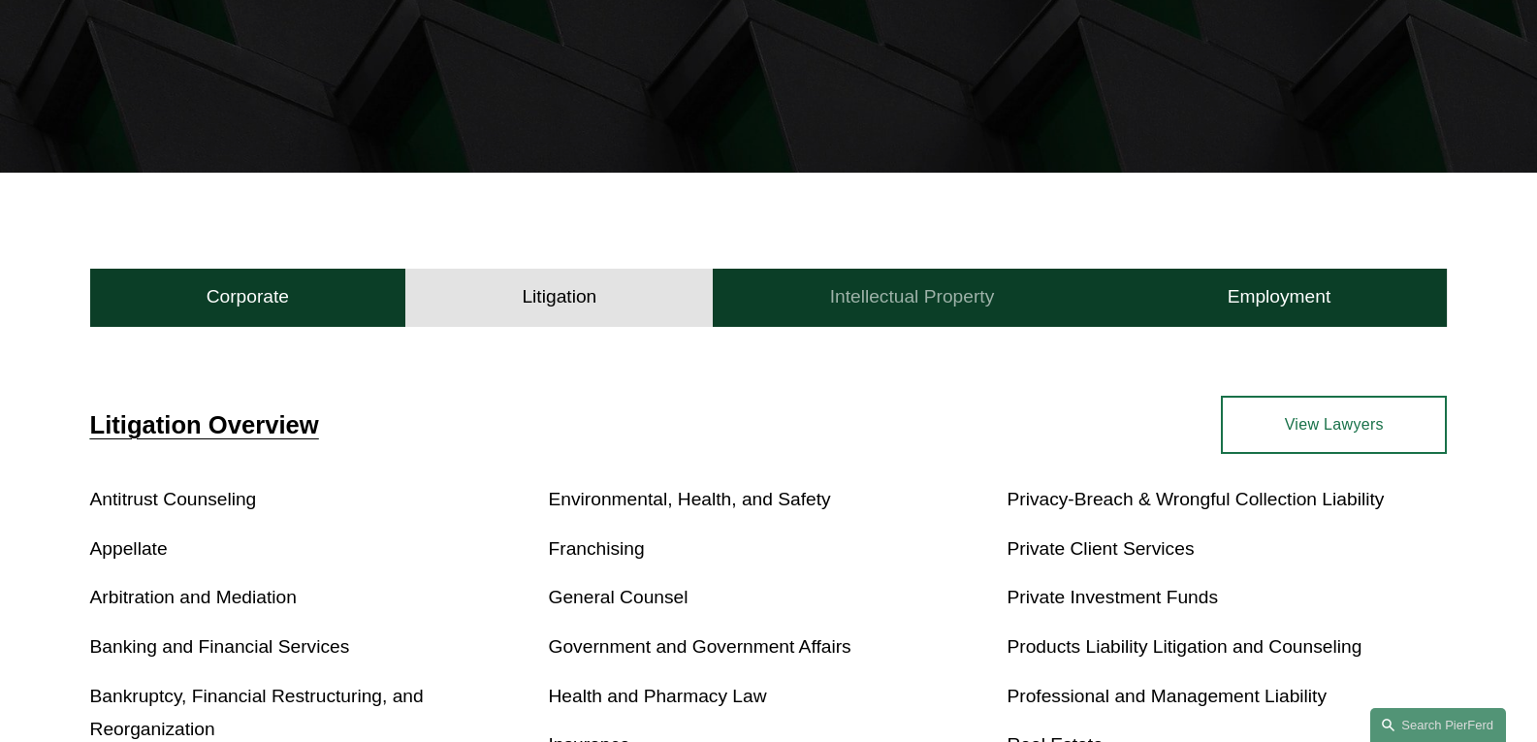
click at [819, 318] on button "Intellectual Property" at bounding box center [912, 298] width 398 height 58
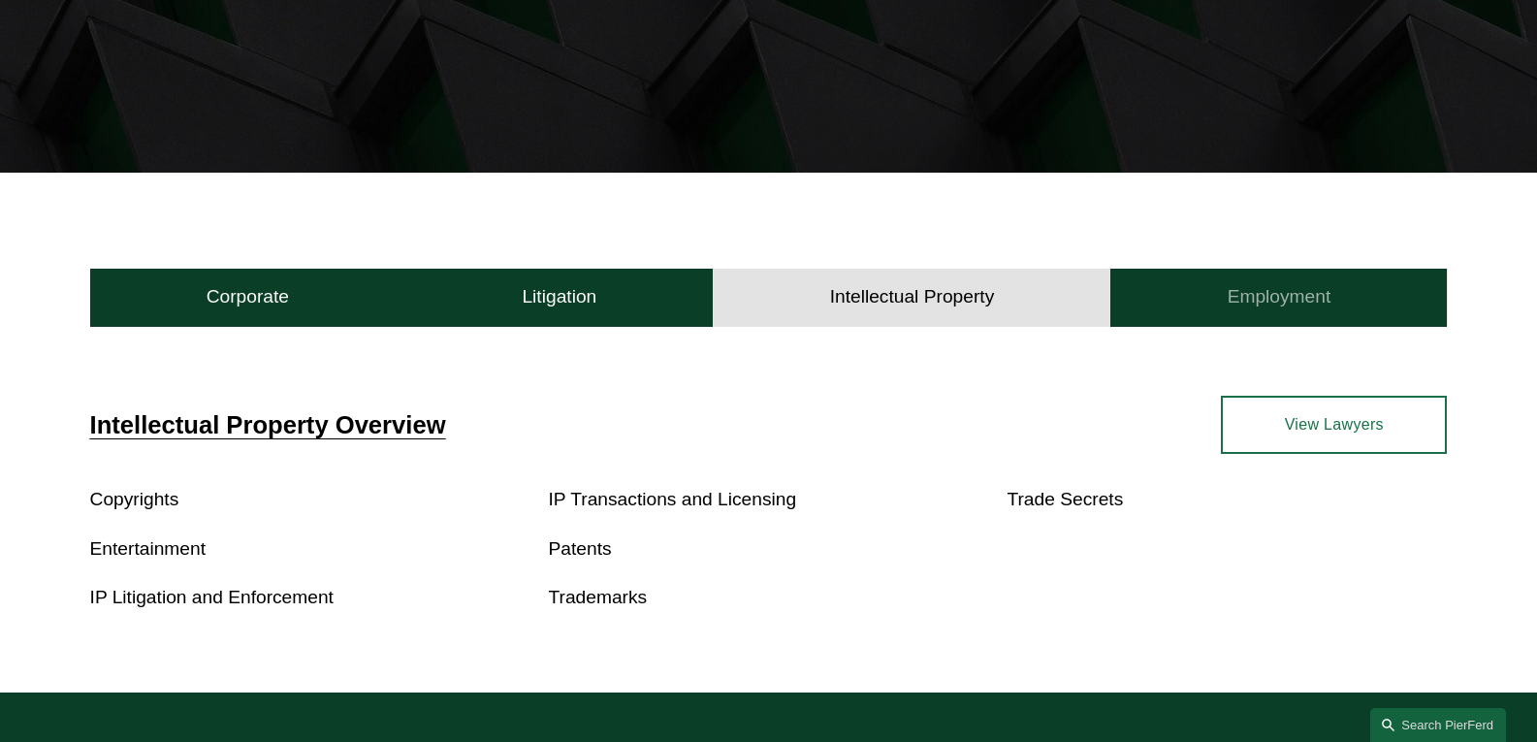
click at [1287, 315] on button "Employment" at bounding box center [1279, 298] width 337 height 58
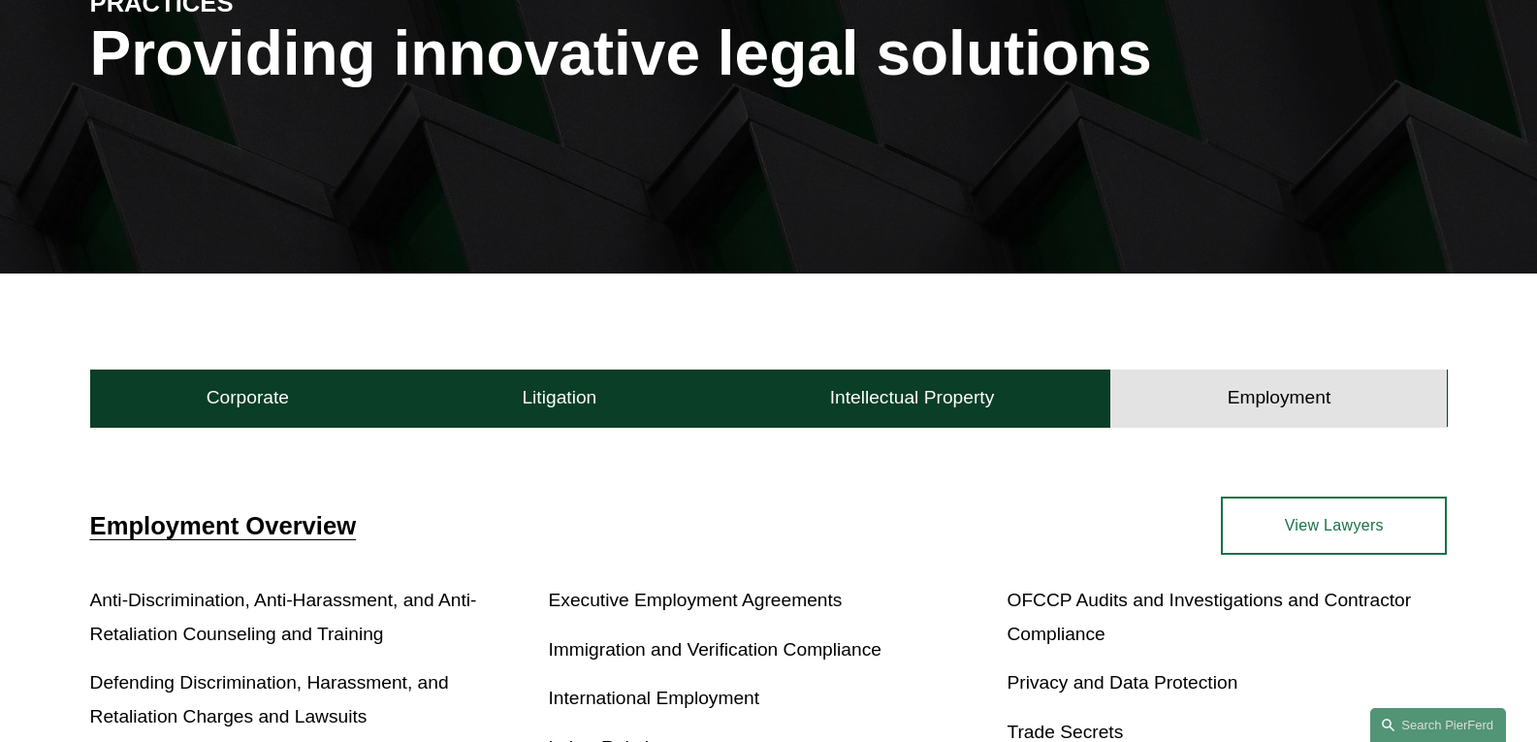
scroll to position [0, 0]
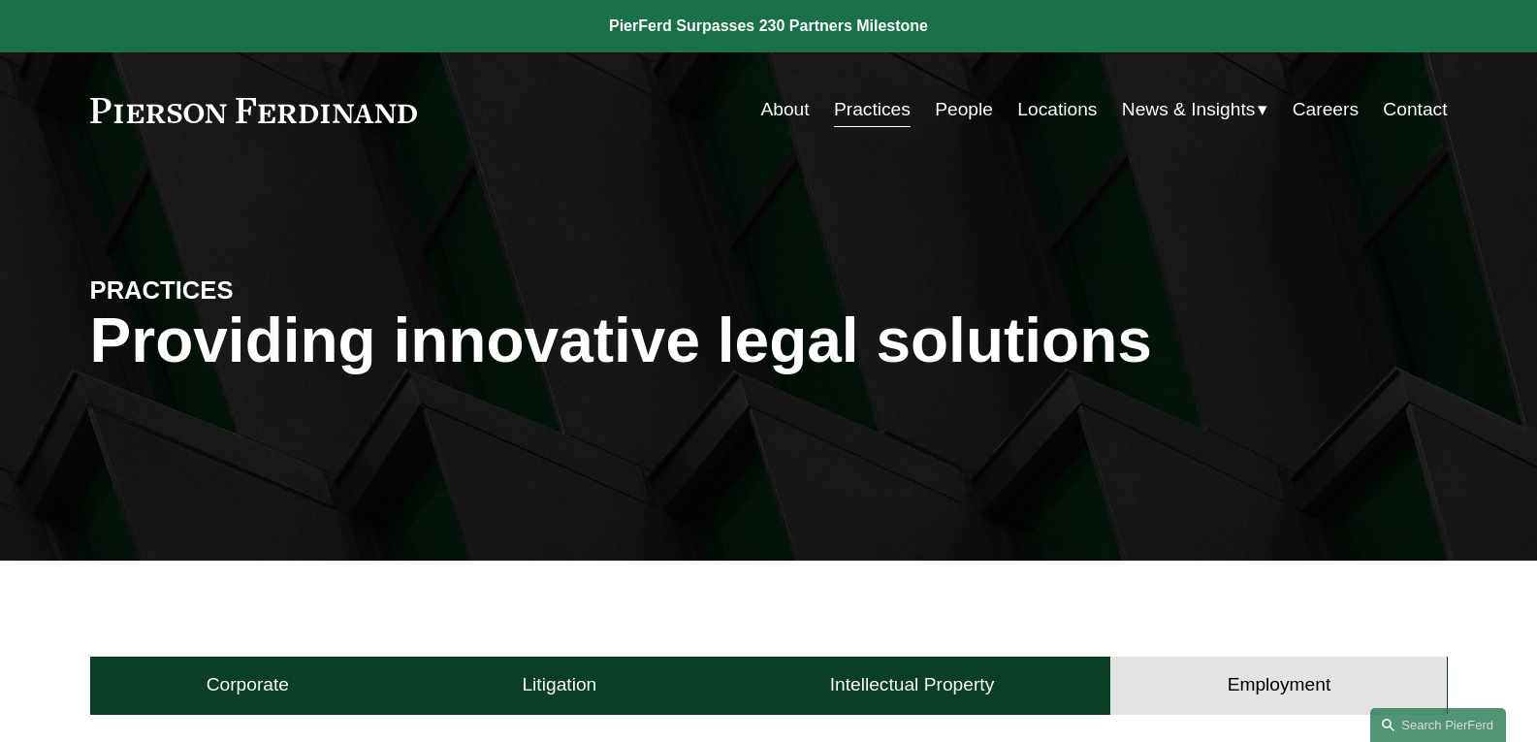
click at [769, 108] on link "About" at bounding box center [784, 109] width 48 height 37
